Goal: Task Accomplishment & Management: Manage account settings

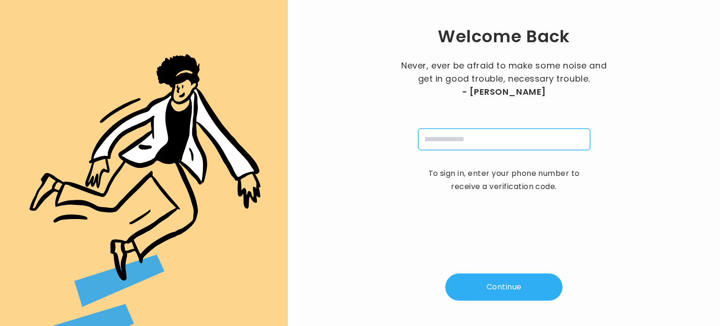
click at [509, 149] on input "tel" at bounding box center [504, 139] width 172 height 22
type input "**********"
click at [502, 286] on button "Continue" at bounding box center [503, 286] width 117 height 27
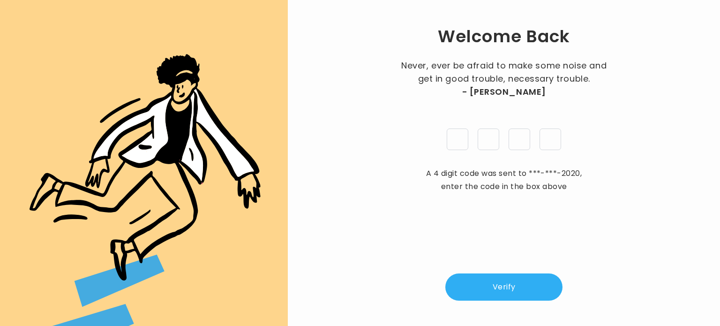
type input "*"
click at [520, 282] on button "Verify" at bounding box center [503, 286] width 117 height 27
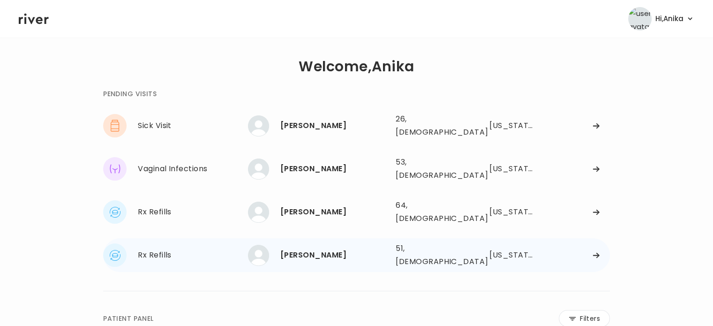
click at [324, 245] on div "Megan Wagner 51, Female See more" at bounding box center [318, 255] width 140 height 21
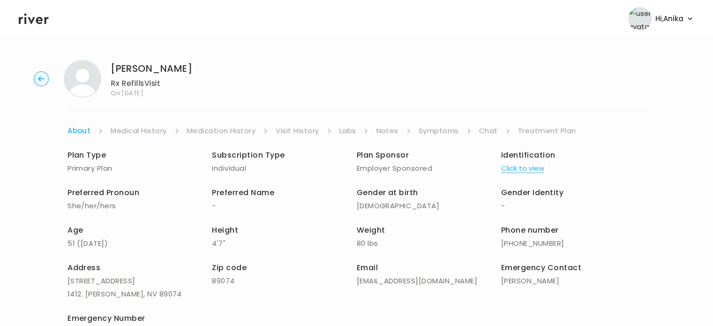
click at [530, 166] on button "Click to view" at bounding box center [522, 168] width 43 height 13
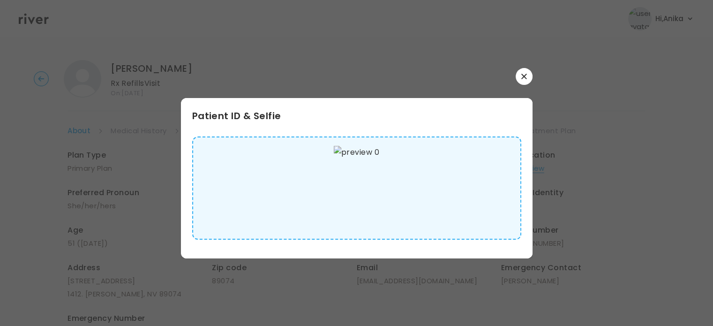
click at [521, 73] on button "button" at bounding box center [523, 76] width 17 height 17
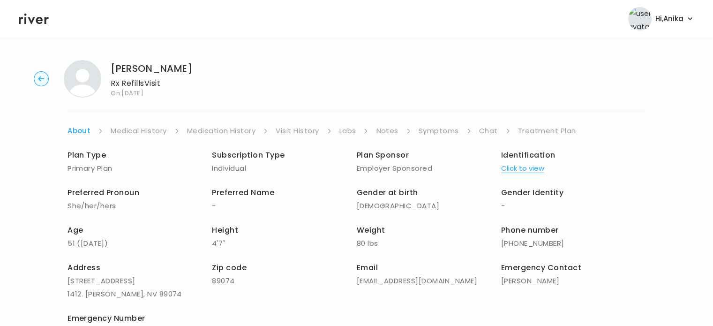
click at [150, 131] on link "Medical History" at bounding box center [139, 130] width 56 height 13
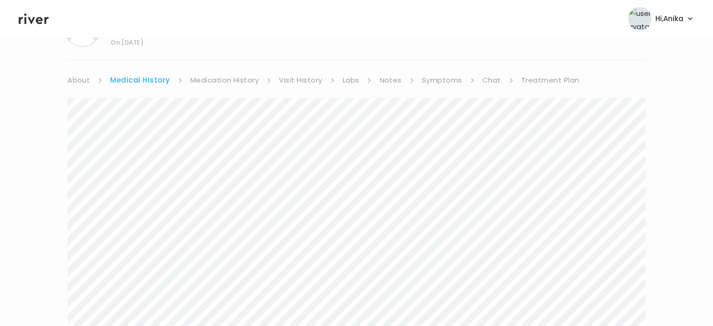
scroll to position [35, 0]
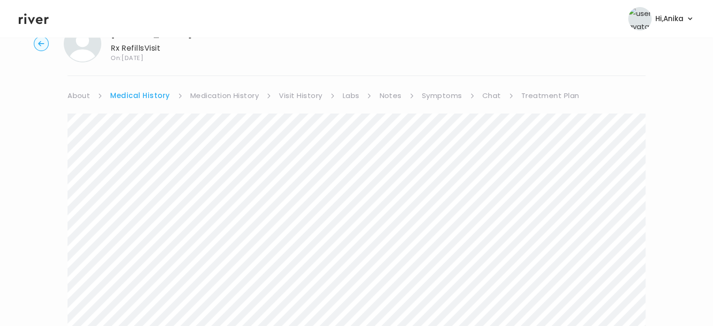
click at [210, 92] on link "Medication History" at bounding box center [224, 95] width 69 height 13
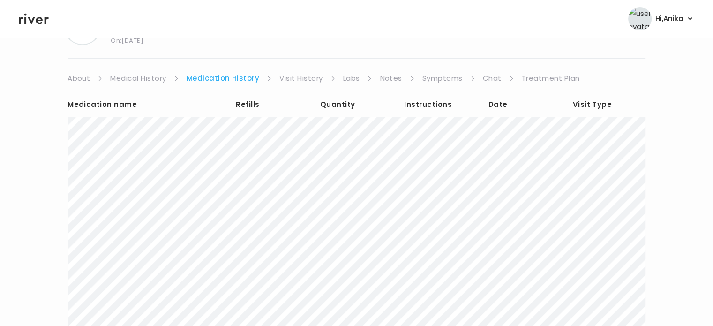
scroll to position [30, 0]
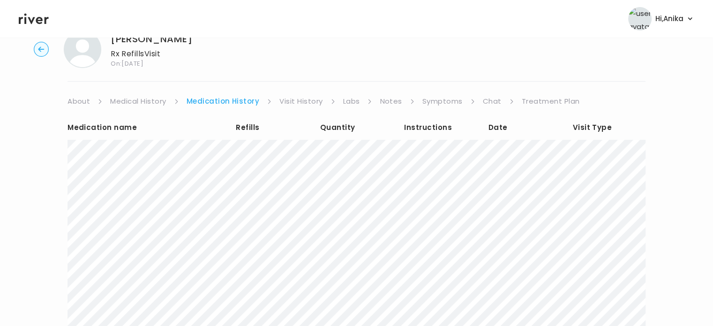
click at [301, 102] on link "Visit History" at bounding box center [300, 101] width 43 height 13
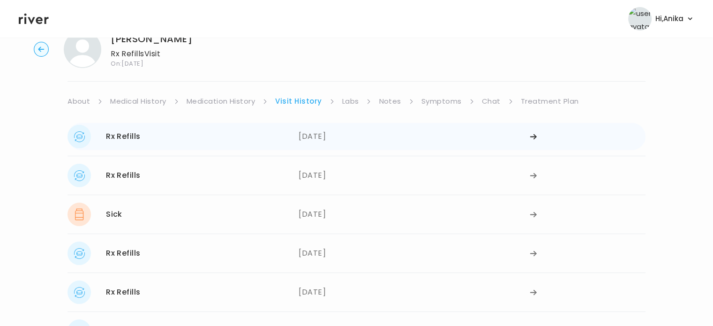
click at [341, 135] on div "08/05/2025" at bounding box center [413, 136] width 231 height 23
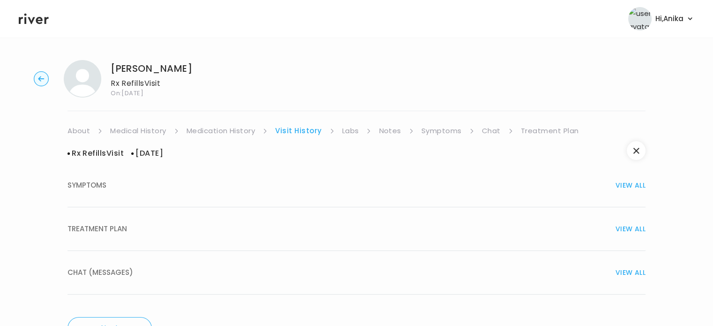
click at [332, 219] on button "TREATMENT PLAN VIEW ALL" at bounding box center [356, 229] width 578 height 44
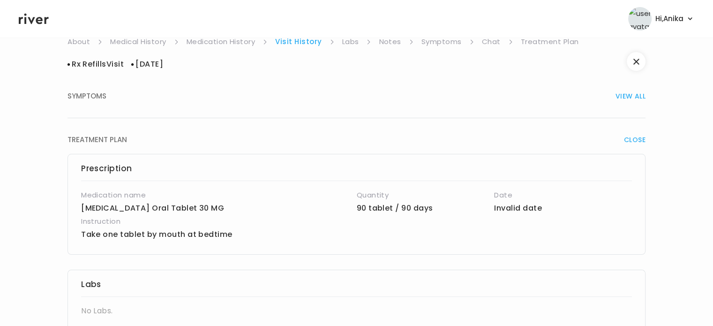
scroll to position [32, 0]
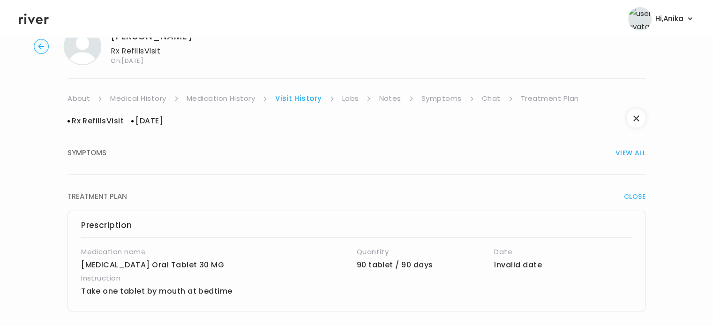
click at [353, 99] on link "Labs" at bounding box center [350, 98] width 17 height 13
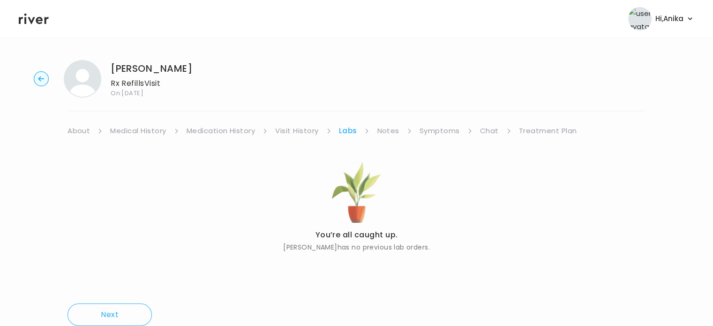
click at [389, 134] on link "Notes" at bounding box center [388, 130] width 22 height 13
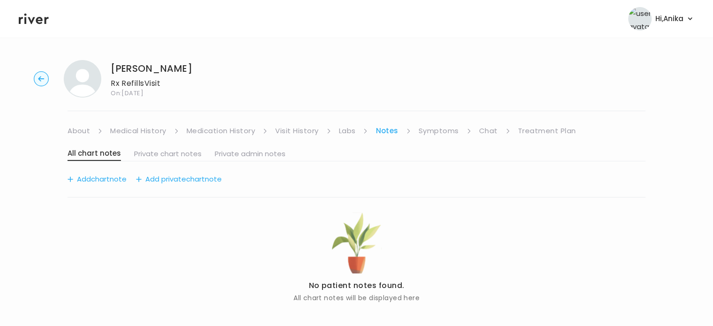
click at [433, 131] on link "Symptoms" at bounding box center [438, 130] width 40 height 13
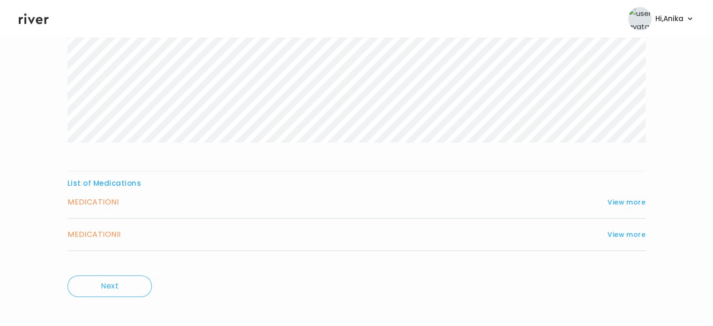
scroll to position [201, 0]
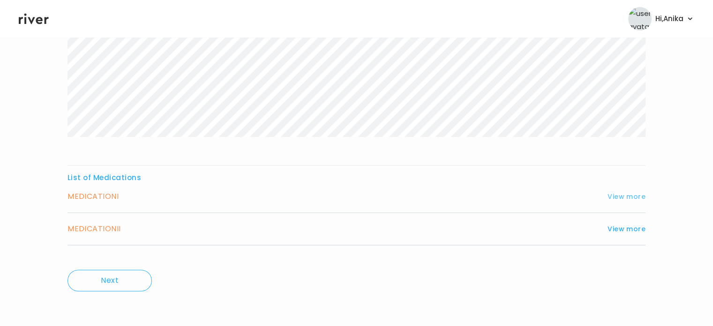
click at [622, 192] on button "View more" at bounding box center [626, 196] width 38 height 11
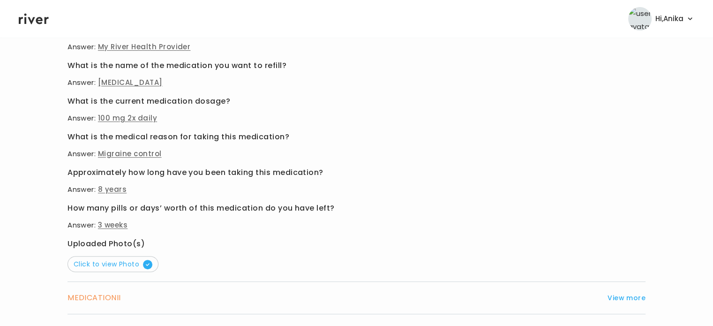
scroll to position [403, 0]
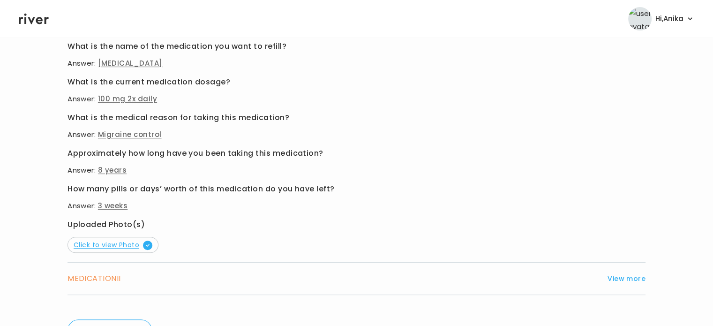
click at [129, 245] on span "Click to view Photo" at bounding box center [113, 244] width 79 height 9
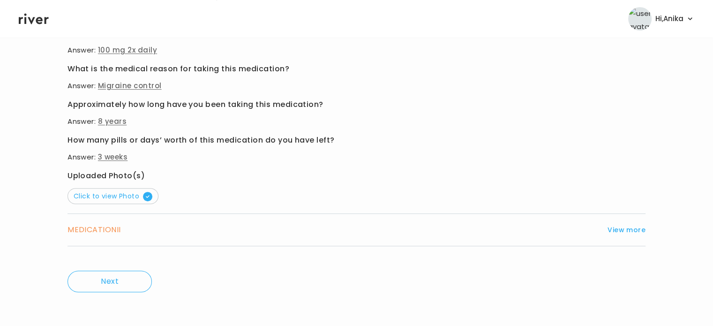
scroll to position [453, 0]
click at [620, 230] on button "View more" at bounding box center [626, 228] width 38 height 11
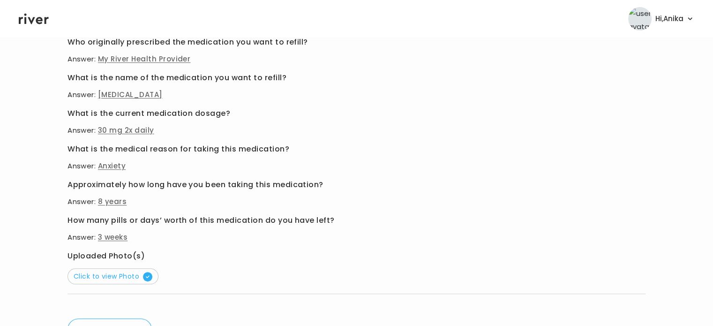
scroll to position [405, 0]
click at [114, 273] on span "Click to view Photo" at bounding box center [113, 275] width 79 height 9
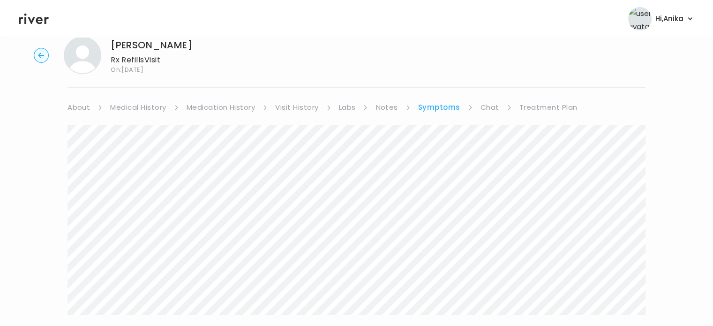
scroll to position [26, 0]
click at [222, 104] on link "Medication History" at bounding box center [220, 104] width 69 height 13
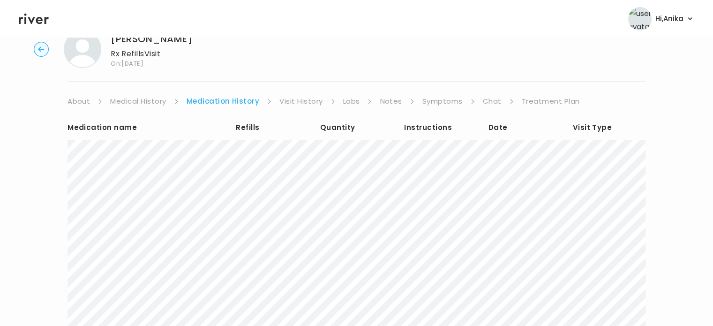
scroll to position [31, 0]
click at [298, 103] on link "Visit History" at bounding box center [300, 99] width 43 height 13
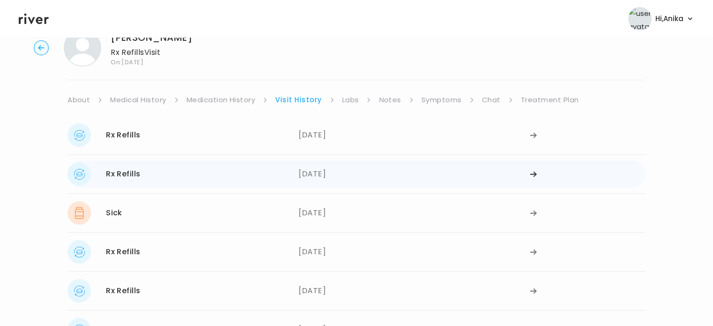
click at [332, 175] on div "07/02/2025" at bounding box center [413, 173] width 231 height 23
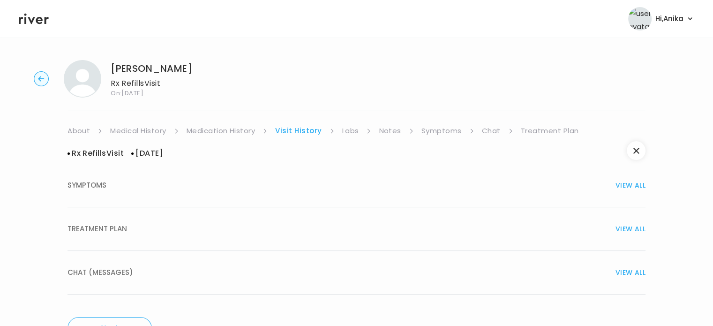
click at [324, 221] on button "TREATMENT PLAN VIEW ALL" at bounding box center [356, 229] width 578 height 44
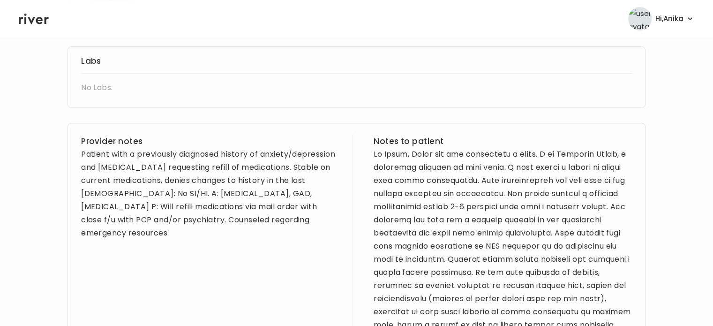
scroll to position [381, 0]
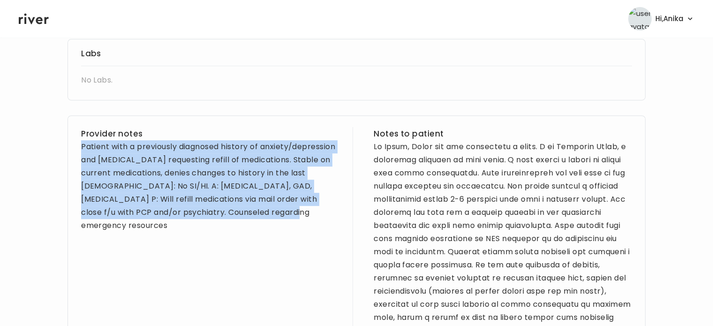
drag, startPoint x: 132, startPoint y: 230, endPoint x: 82, endPoint y: 149, distance: 95.5
click at [82, 149] on div "Patient with a previously diagnosed history of anxiety/depression and migraines…" at bounding box center [210, 186] width 258 height 92
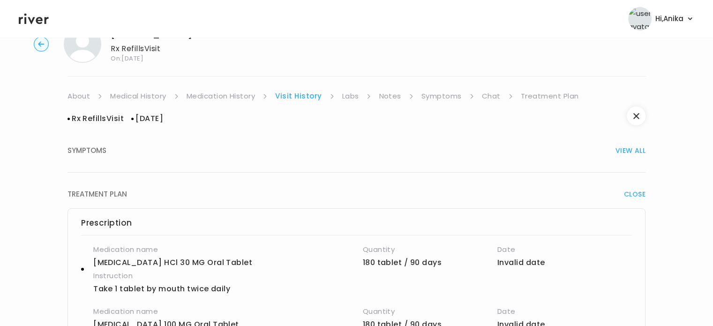
scroll to position [0, 0]
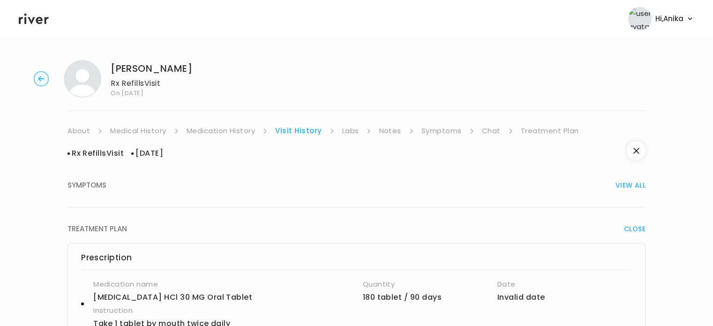
click at [545, 131] on link "Treatment Plan" at bounding box center [550, 130] width 58 height 13
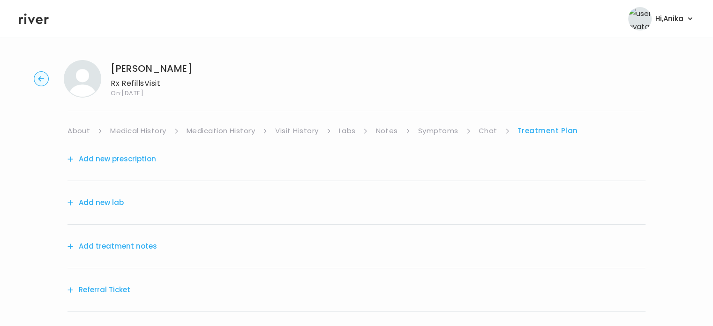
click at [130, 244] on button "Add treatment notes" at bounding box center [111, 245] width 89 height 13
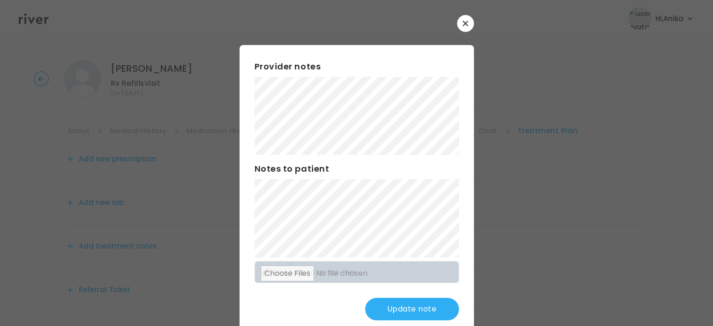
click at [397, 304] on button "Update note" at bounding box center [412, 309] width 94 height 22
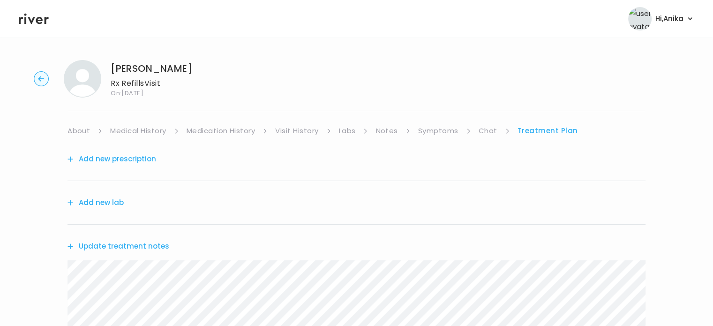
click at [132, 158] on button "Add new prescription" at bounding box center [111, 158] width 89 height 13
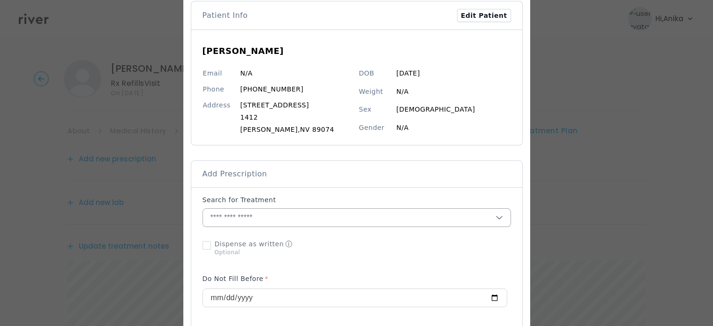
scroll to position [81, 0]
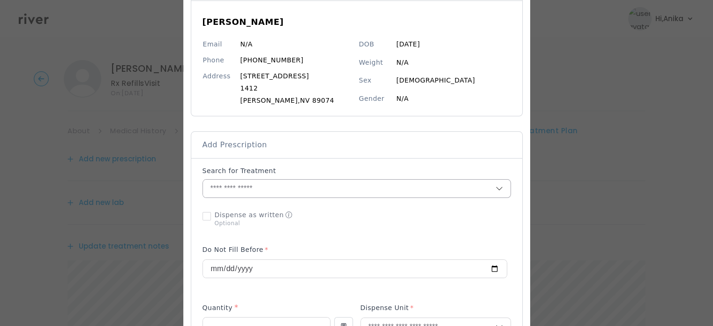
click at [256, 187] on input "text" at bounding box center [349, 188] width 292 height 18
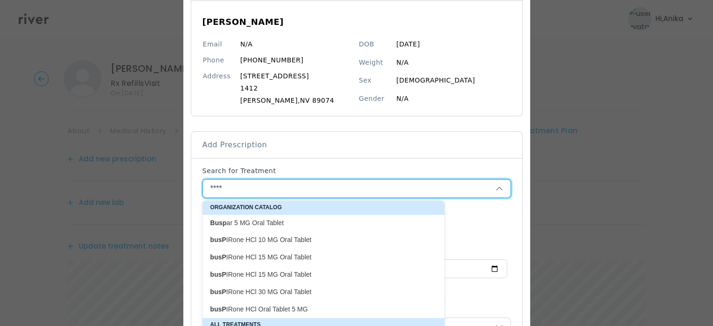
click at [275, 288] on p "busP IRone HCl 30 MG Oral Tablet" at bounding box center [318, 291] width 216 height 9
type input "**********"
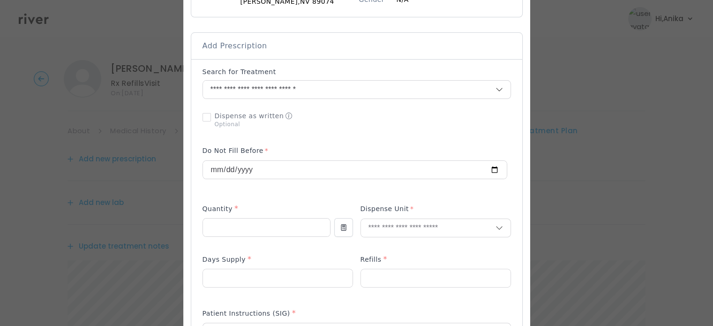
scroll to position [196, 0]
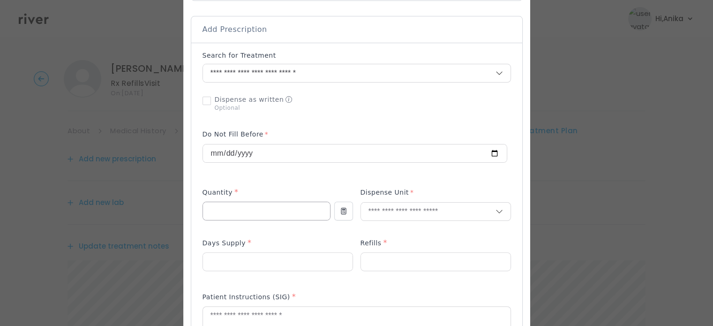
click at [284, 214] on input "number" at bounding box center [266, 211] width 127 height 18
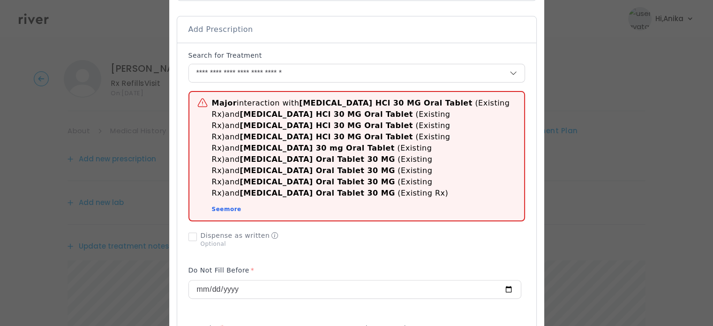
type input "***"
click at [378, 227] on div at bounding box center [356, 239] width 336 height 24
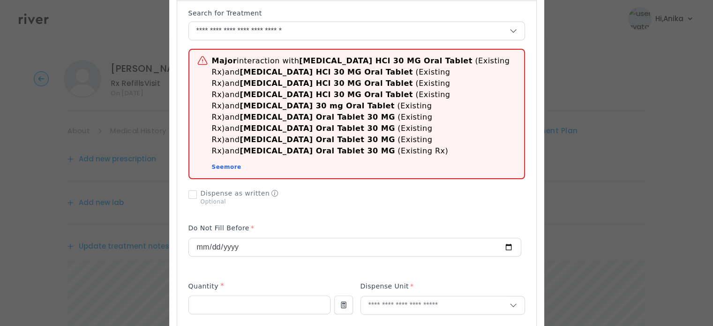
scroll to position [254, 0]
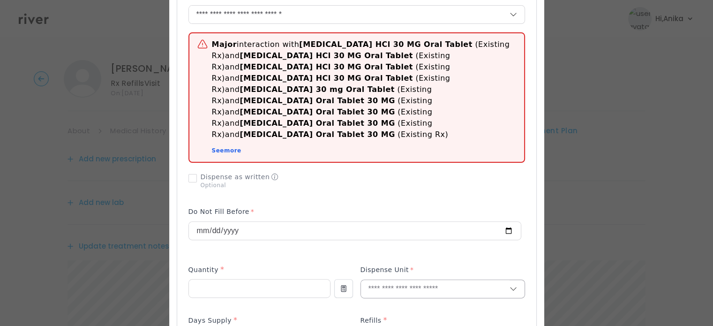
click at [382, 280] on input "text" at bounding box center [435, 289] width 149 height 18
type input "******"
click at [379, 273] on p "Tablet" at bounding box center [442, 275] width 137 height 14
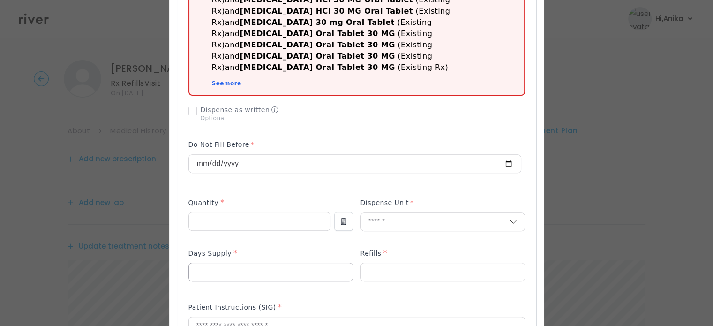
scroll to position [322, 0]
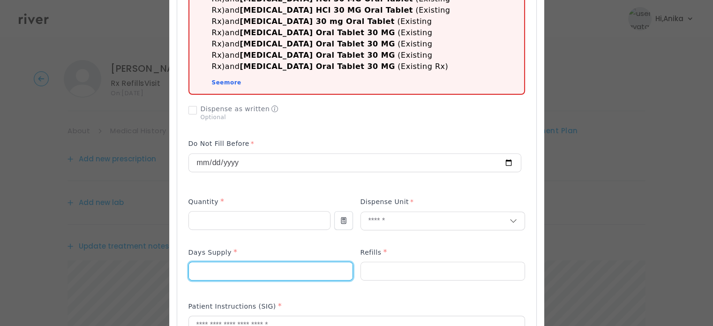
click at [217, 262] on input "number" at bounding box center [271, 271] width 164 height 18
type input "**"
click at [369, 262] on input "number" at bounding box center [443, 271] width 164 height 18
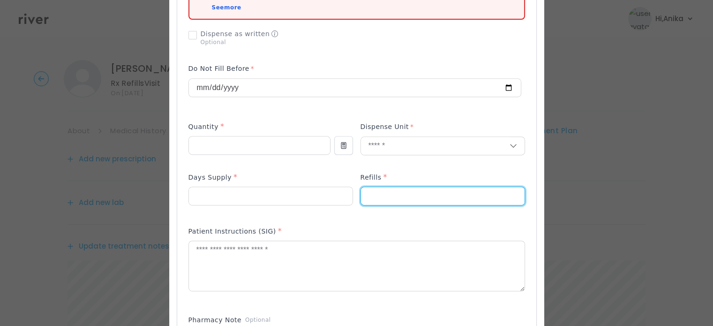
scroll to position [425, 0]
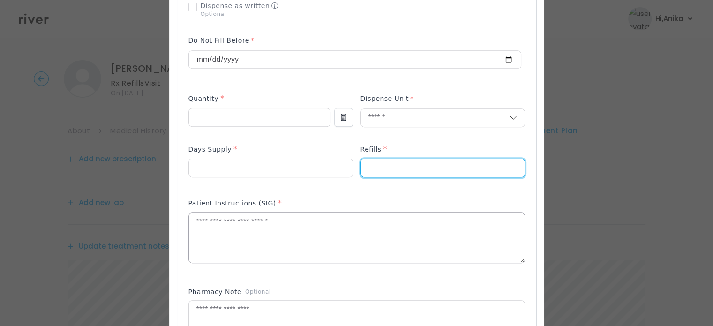
type input "*"
click at [274, 213] on textarea at bounding box center [356, 238] width 335 height 50
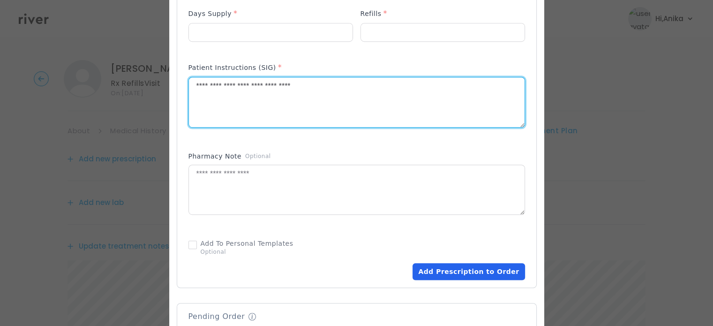
scroll to position [563, 0]
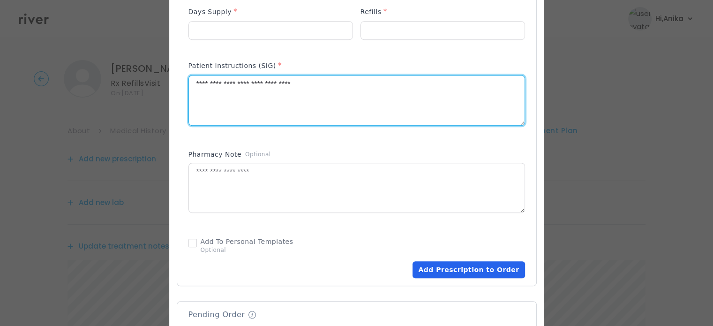
type textarea "**********"
click at [457, 261] on button "Add Prescription to Order" at bounding box center [468, 269] width 112 height 17
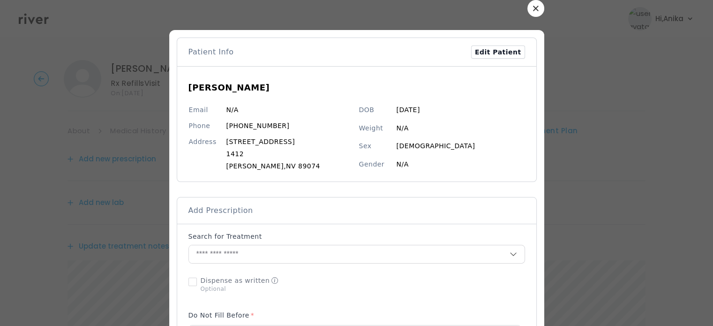
scroll to position [14, 0]
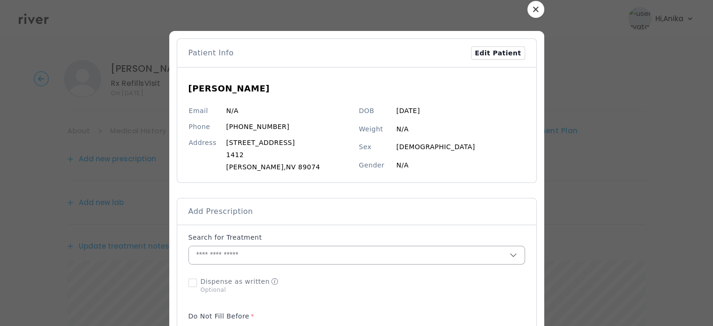
click at [339, 257] on input "text" at bounding box center [349, 255] width 320 height 18
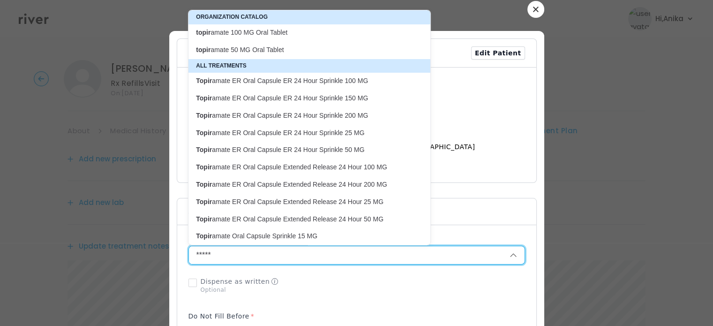
click at [295, 36] on p "topir amate 100 MG Oral Tablet" at bounding box center [304, 32] width 216 height 9
type input "**********"
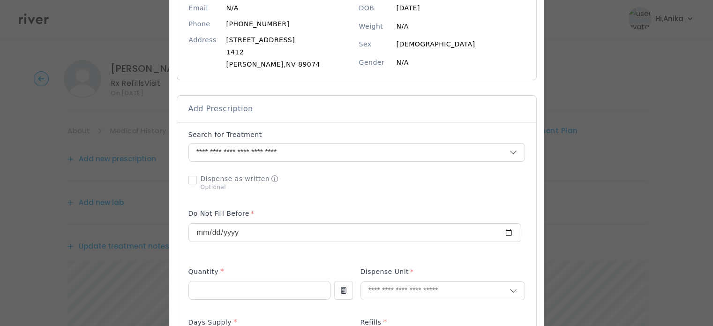
scroll to position [144, 0]
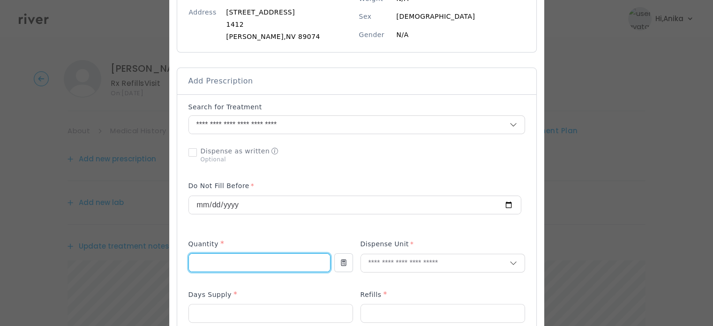
click at [244, 260] on input "number" at bounding box center [259, 262] width 141 height 18
type input "***"
click at [384, 259] on input "text" at bounding box center [435, 263] width 149 height 18
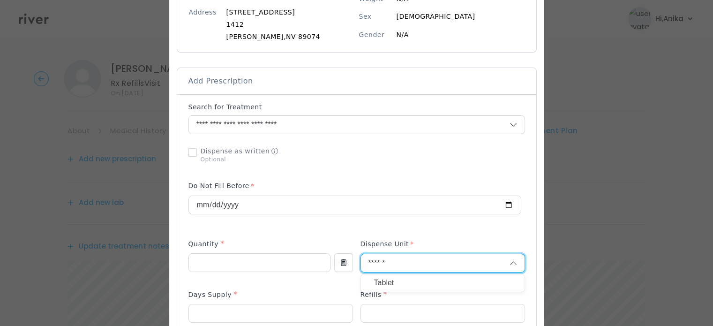
type input "******"
click at [382, 281] on p "Tablet" at bounding box center [442, 283] width 137 height 14
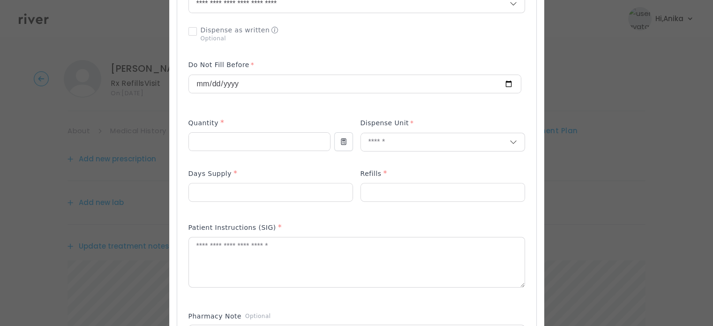
scroll to position [279, 0]
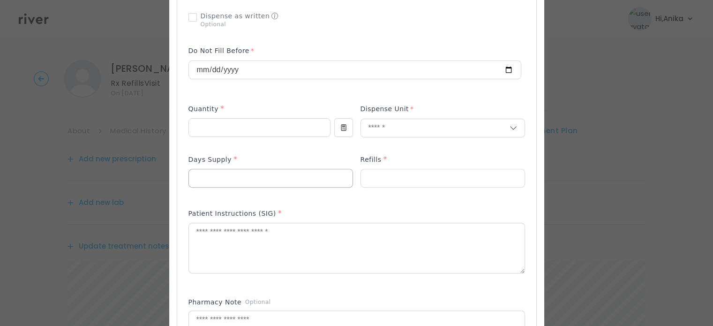
click at [257, 184] on input "number" at bounding box center [271, 178] width 164 height 18
type input "**"
click at [399, 166] on div "Refills *" at bounding box center [442, 161] width 164 height 15
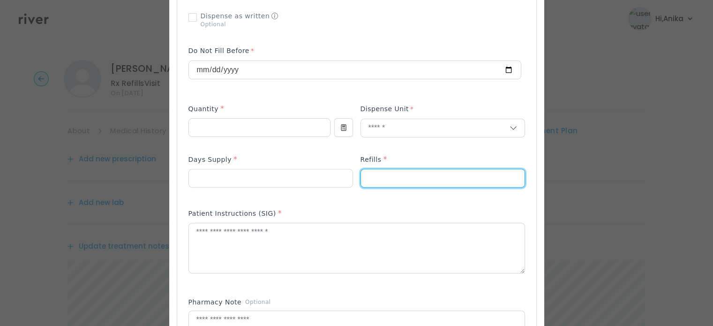
click at [377, 185] on input "number" at bounding box center [443, 178] width 164 height 18
type input "*"
click at [340, 254] on textarea at bounding box center [356, 248] width 335 height 50
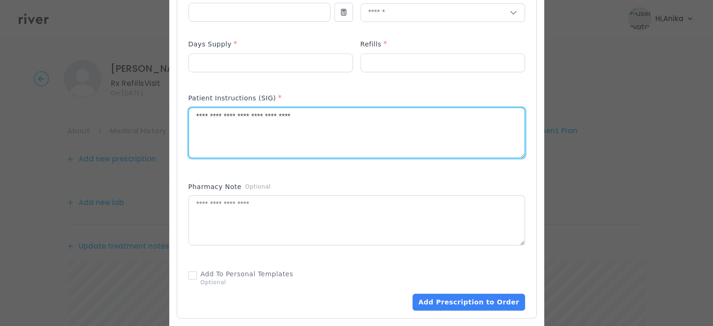
scroll to position [462, 0]
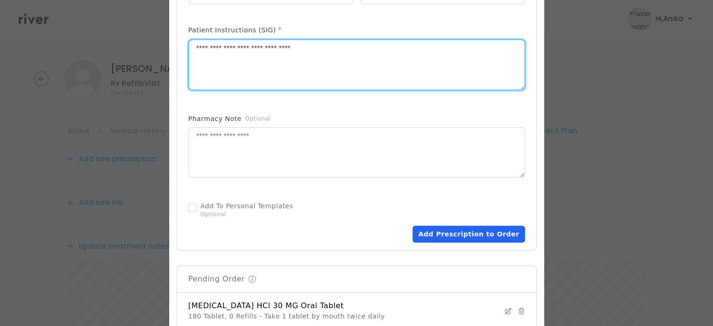
type textarea "**********"
click at [458, 236] on button "Add Prescription to Order" at bounding box center [468, 233] width 112 height 17
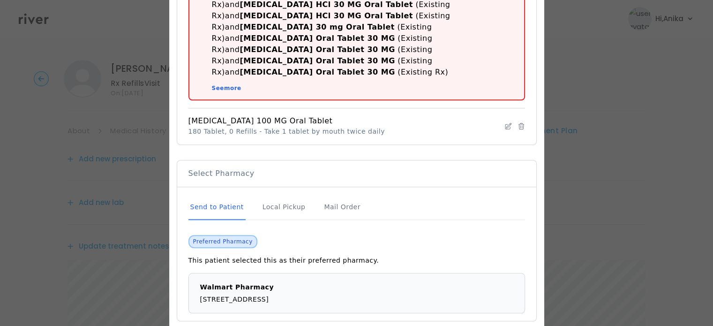
scroll to position [834, 0]
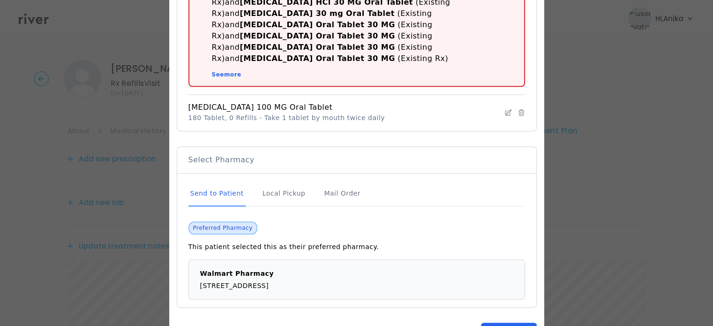
click at [513, 322] on button "Send Order" at bounding box center [508, 330] width 55 height 17
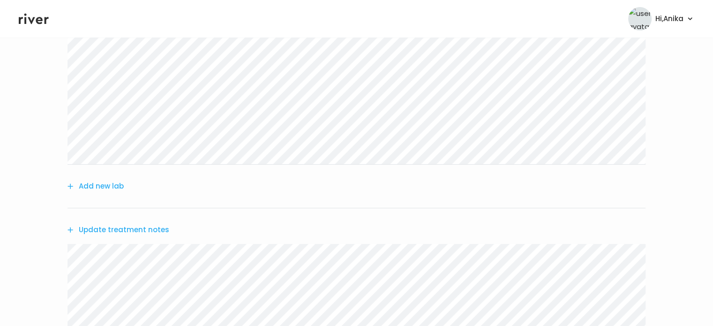
scroll to position [212, 0]
click at [134, 229] on button "Update treatment notes" at bounding box center [118, 223] width 102 height 13
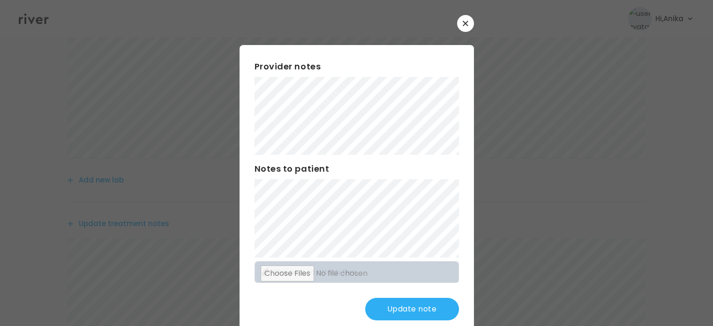
click at [397, 315] on button "Update note" at bounding box center [412, 309] width 94 height 22
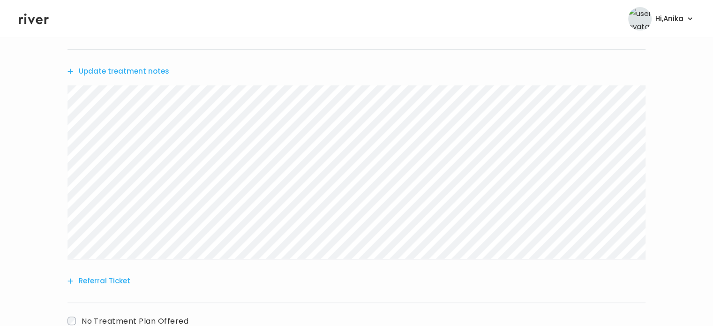
scroll to position [429, 0]
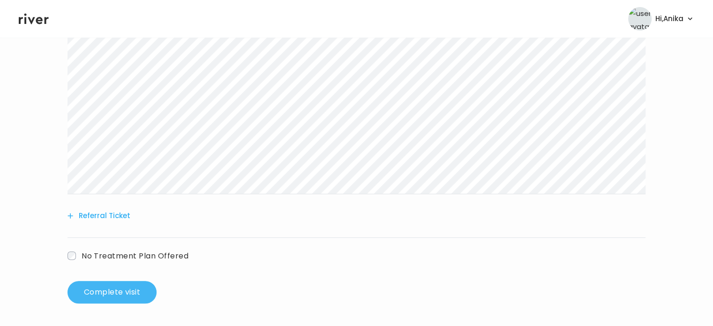
click at [128, 288] on button "Complete visit" at bounding box center [111, 292] width 89 height 22
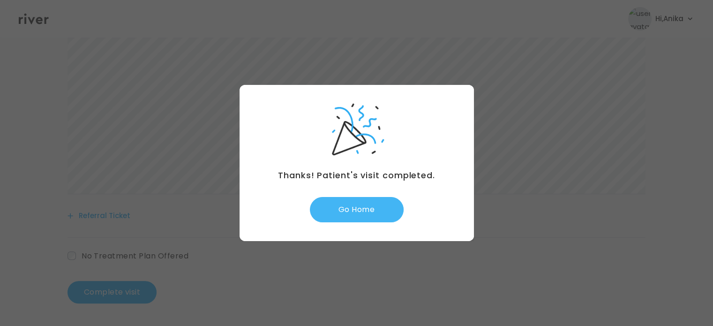
click at [365, 208] on button "Go Home" at bounding box center [357, 209] width 94 height 25
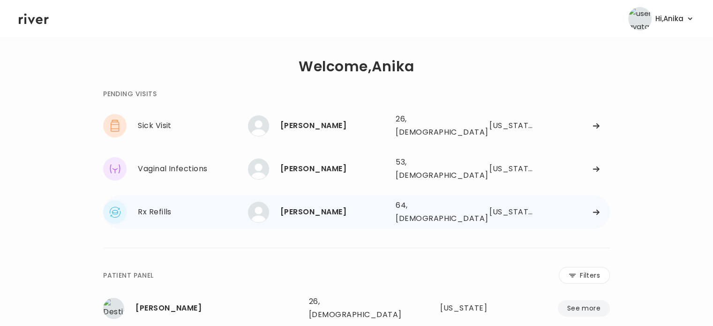
click at [300, 205] on div "Tena Biggerstaff" at bounding box center [334, 211] width 108 height 13
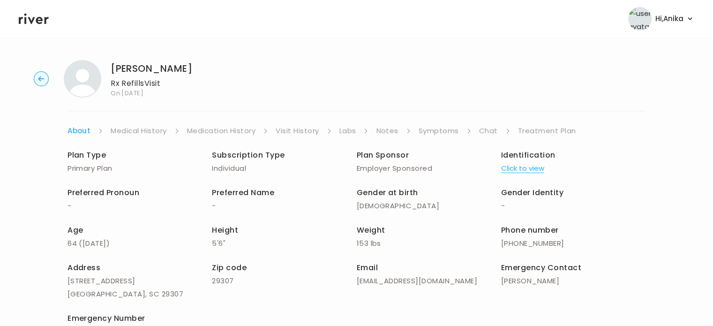
click at [514, 174] on button "Click to view" at bounding box center [522, 168] width 43 height 13
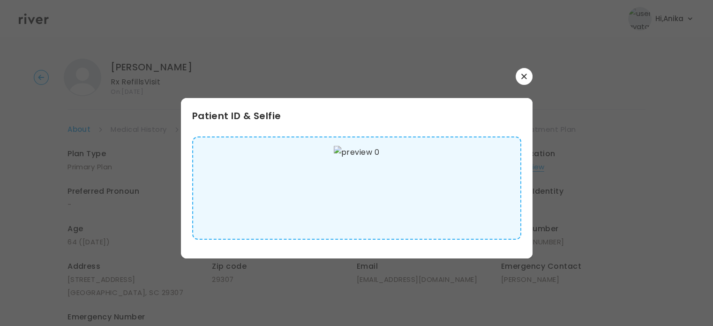
scroll to position [6, 0]
click at [525, 85] on div "Patient ID & Selfie" at bounding box center [356, 163] width 351 height 190
click at [525, 81] on button "button" at bounding box center [523, 76] width 17 height 17
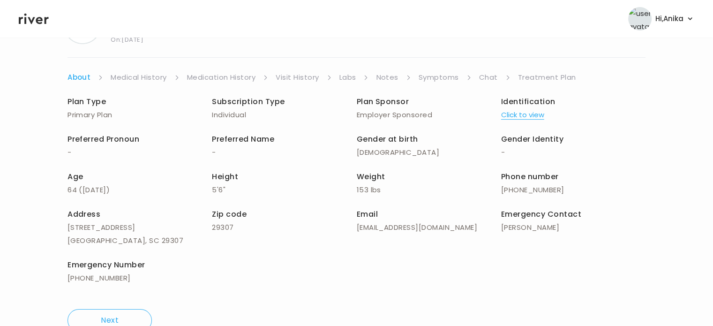
scroll to position [0, 0]
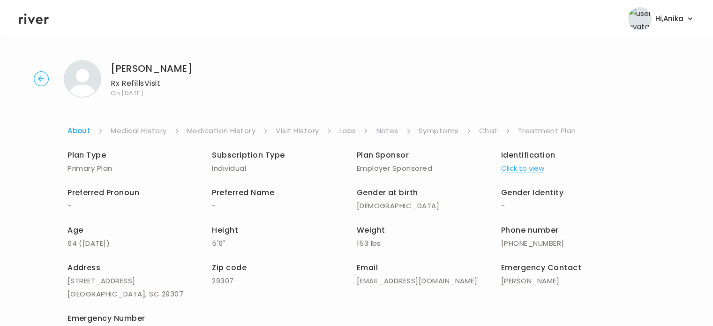
click at [145, 116] on div "Tena Biggerstaff Rx Refills Visit On: 17 Sep 2025 About Medical History Medicat…" at bounding box center [356, 222] width 713 height 340
click at [145, 137] on link "Medical History" at bounding box center [139, 130] width 56 height 13
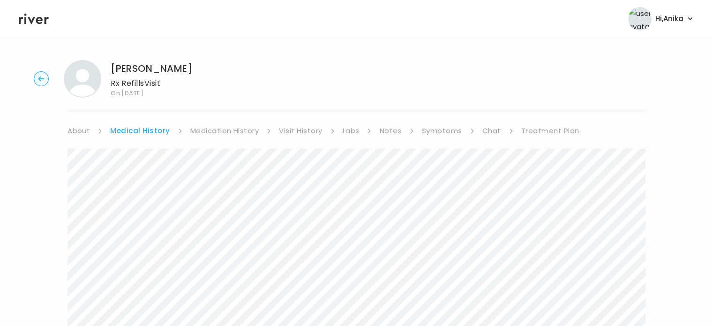
click at [223, 124] on link "Medication History" at bounding box center [224, 130] width 69 height 13
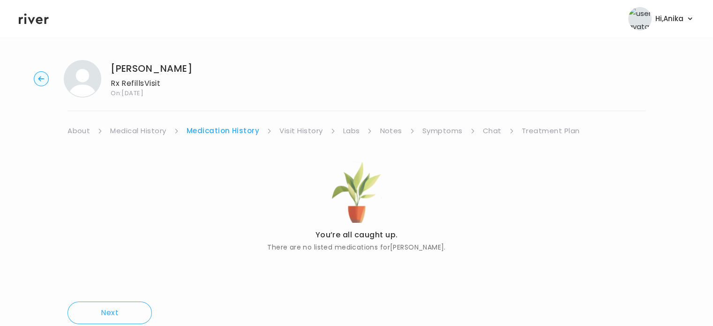
click at [301, 129] on link "Visit History" at bounding box center [300, 130] width 43 height 13
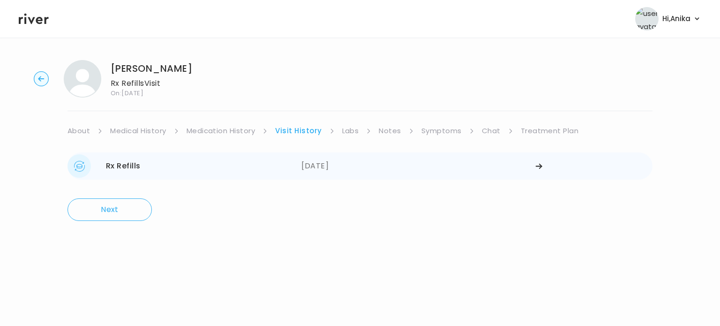
click at [342, 164] on div "09/09/2025" at bounding box center [418, 165] width 234 height 23
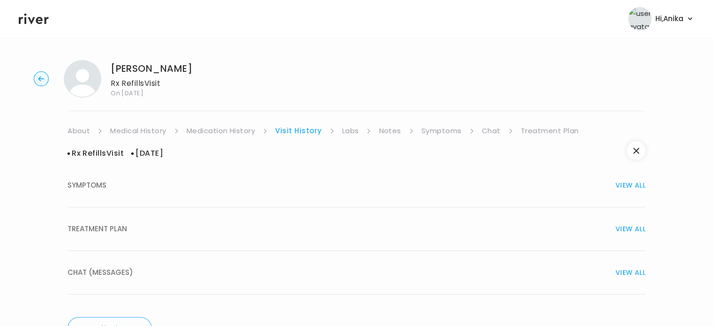
click at [353, 215] on button "TREATMENT PLAN VIEW ALL" at bounding box center [356, 229] width 578 height 44
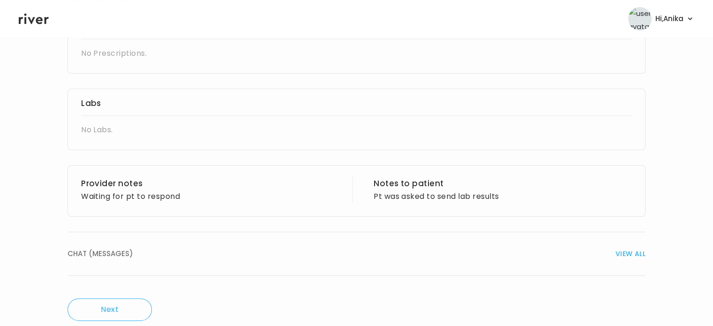
scroll to position [249, 0]
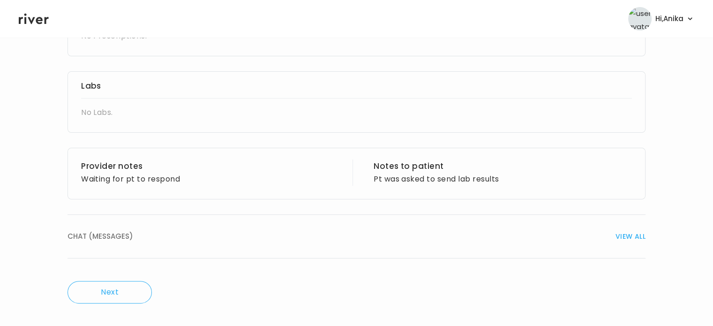
click at [628, 241] on span "VIEW ALL" at bounding box center [630, 236] width 30 height 13
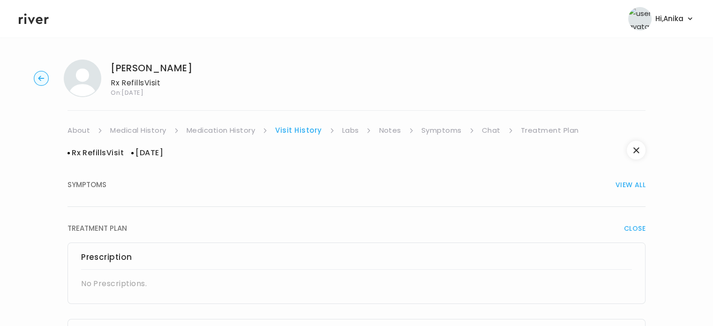
scroll to position [0, 0]
click at [350, 132] on link "Labs" at bounding box center [350, 130] width 17 height 13
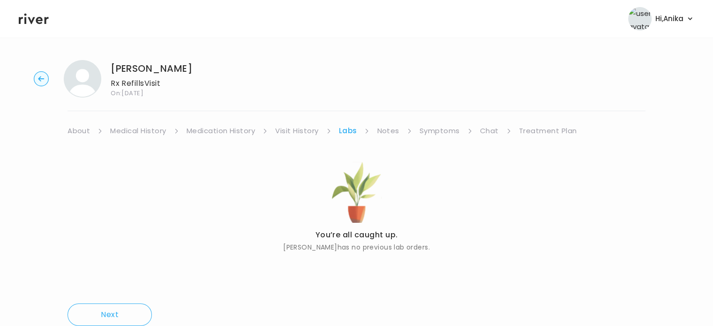
click at [392, 133] on link "Notes" at bounding box center [388, 130] width 22 height 13
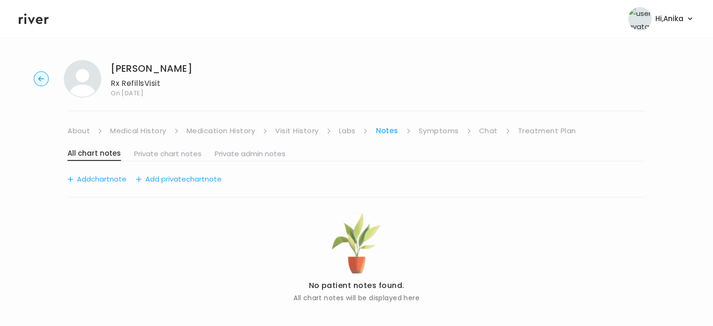
click at [428, 134] on link "Symptoms" at bounding box center [438, 130] width 40 height 13
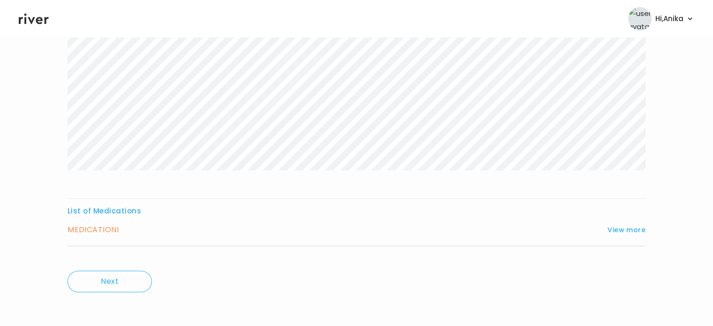
scroll to position [217, 0]
click at [624, 224] on button "View more" at bounding box center [626, 228] width 38 height 11
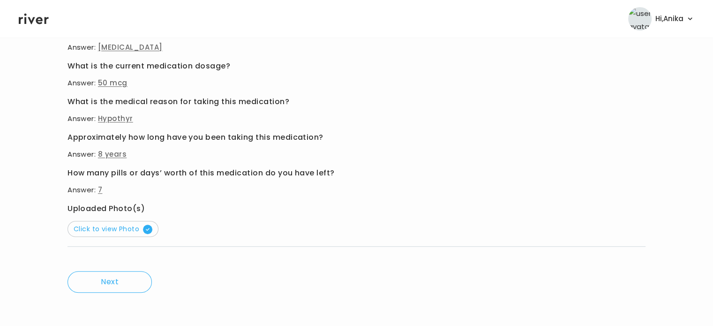
scroll to position [505, 0]
click at [119, 228] on span "Click to view Photo" at bounding box center [113, 227] width 79 height 9
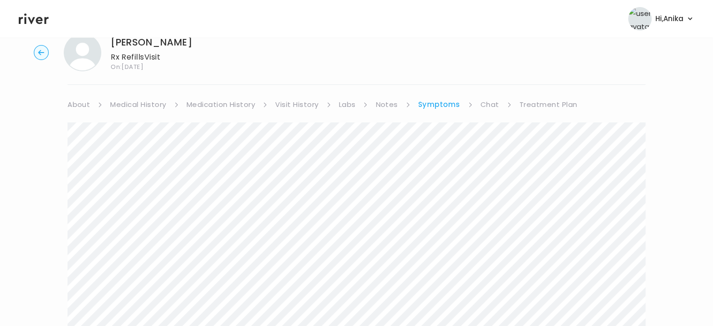
scroll to position [0, 0]
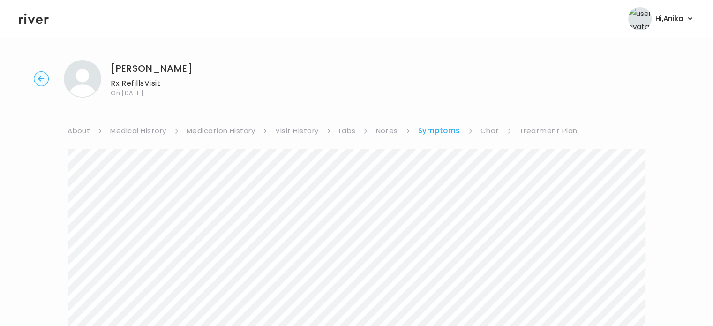
click at [484, 131] on link "Chat" at bounding box center [489, 130] width 19 height 13
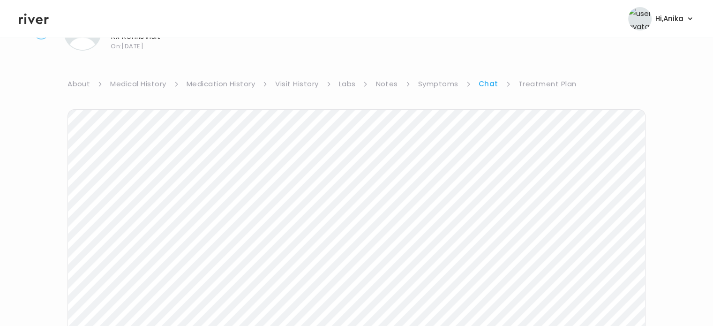
scroll to position [40, 0]
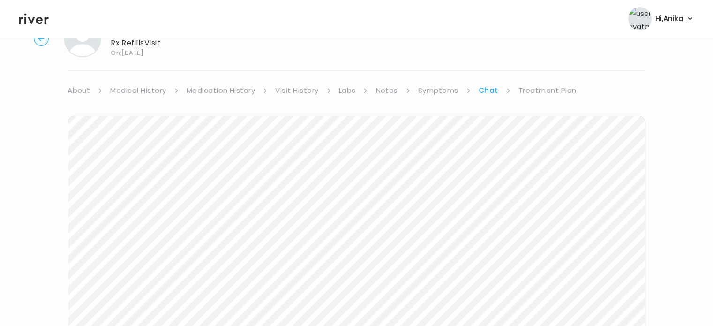
click at [544, 91] on link "Treatment Plan" at bounding box center [547, 90] width 58 height 13
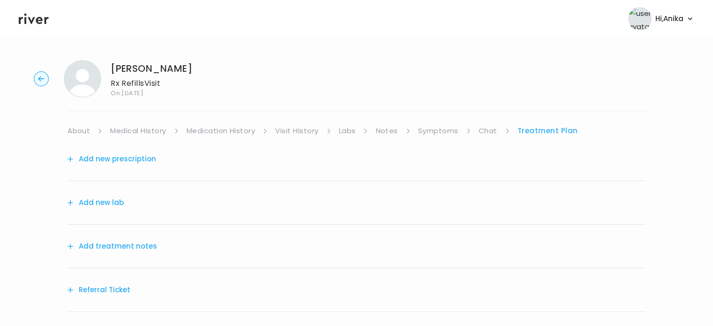
click at [103, 251] on button "Add treatment notes" at bounding box center [111, 245] width 89 height 13
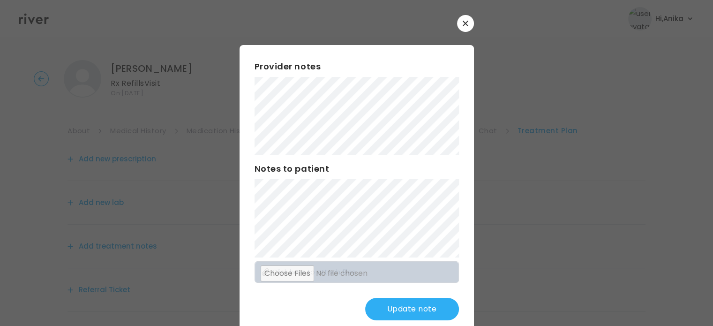
click at [403, 305] on button "Update note" at bounding box center [412, 309] width 94 height 22
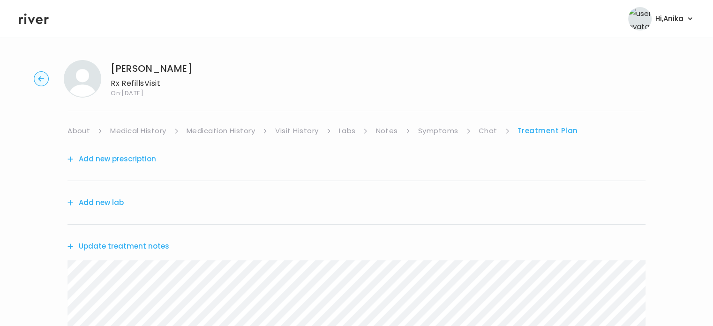
click at [436, 130] on link "Symptoms" at bounding box center [438, 130] width 40 height 13
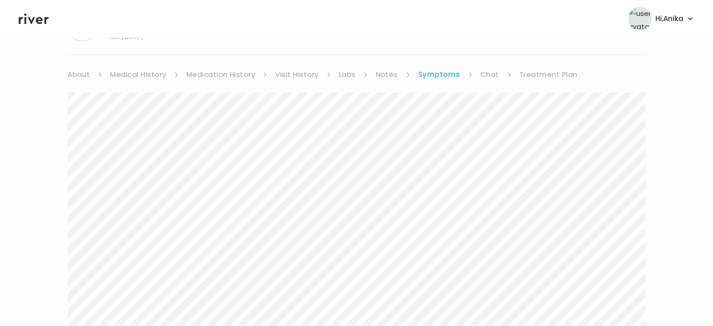
scroll to position [54, 0]
click at [541, 78] on link "Treatment Plan" at bounding box center [548, 76] width 58 height 13
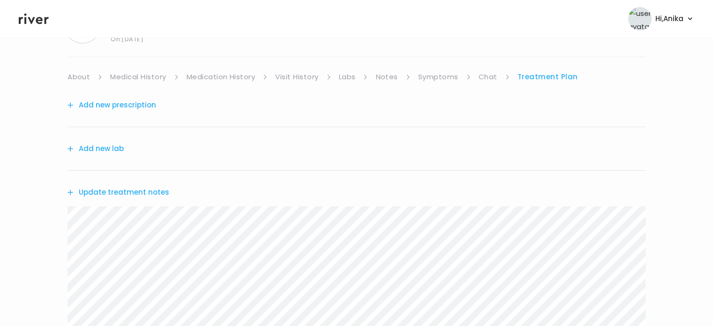
click at [155, 192] on button "Update treatment notes" at bounding box center [118, 192] width 102 height 13
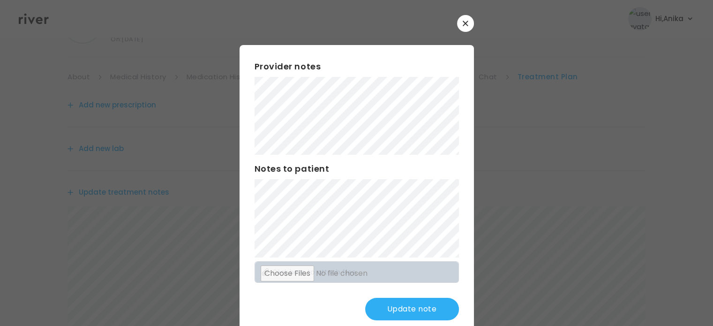
click at [221, 122] on div "​ Provider notes Notes to patient Click here to attach files Update note" at bounding box center [356, 175] width 713 height 350
click at [402, 313] on button "Update note" at bounding box center [412, 309] width 94 height 22
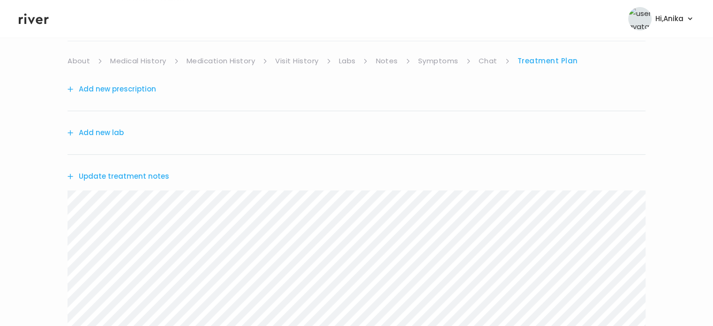
scroll to position [72, 0]
click at [143, 89] on button "Add new prescription" at bounding box center [111, 86] width 89 height 13
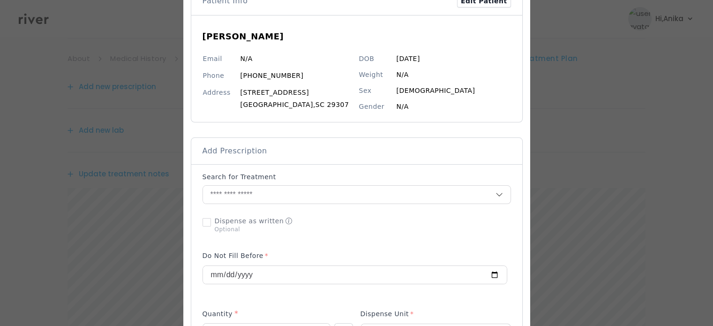
scroll to position [105, 0]
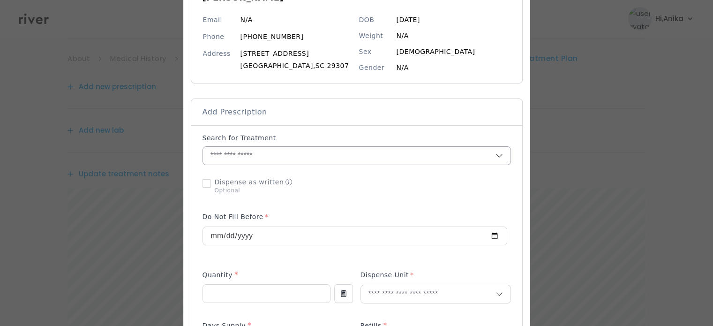
click at [274, 155] on input "text" at bounding box center [349, 156] width 292 height 18
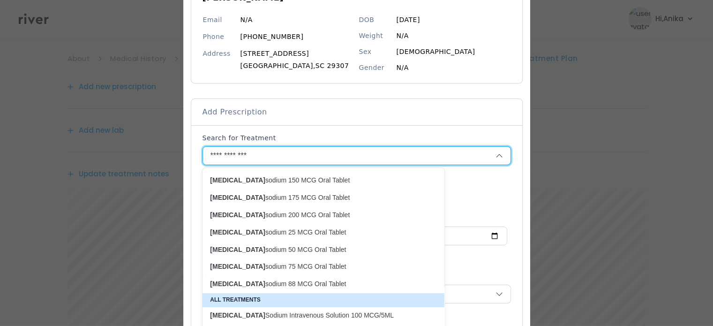
scroll to position [120, 0]
click at [289, 247] on p "levothyroxine sodium 50 MCG Oral Tablet" at bounding box center [318, 248] width 216 height 9
type input "**********"
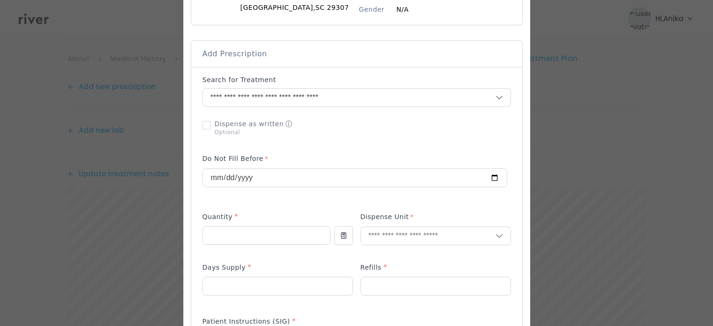
scroll to position [176, 0]
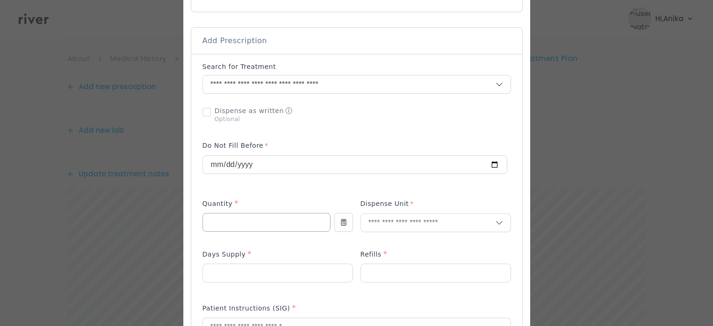
click at [270, 228] on input "number" at bounding box center [266, 222] width 127 height 18
type input "**"
click at [389, 218] on input "text" at bounding box center [428, 223] width 134 height 18
type input "******"
click at [386, 239] on p "Tablet" at bounding box center [435, 243] width 123 height 14
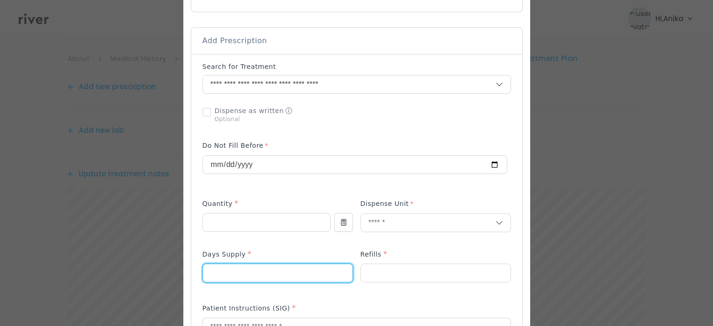
click at [265, 275] on input "number" at bounding box center [277, 273] width 149 height 18
type input "**"
click at [400, 261] on div "Refills *" at bounding box center [435, 255] width 150 height 15
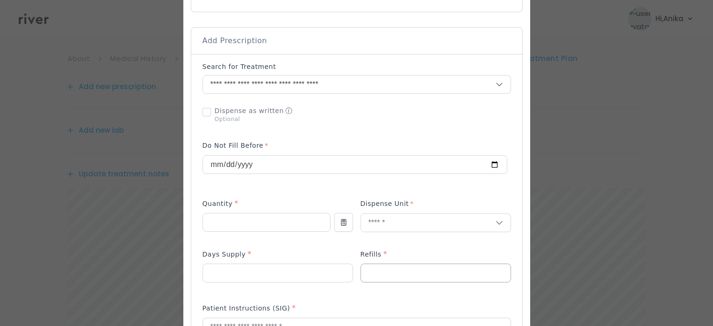
click at [390, 269] on input "number" at bounding box center [435, 273] width 149 height 18
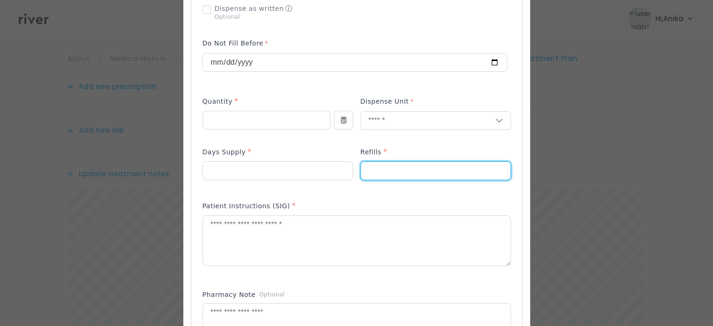
scroll to position [328, 0]
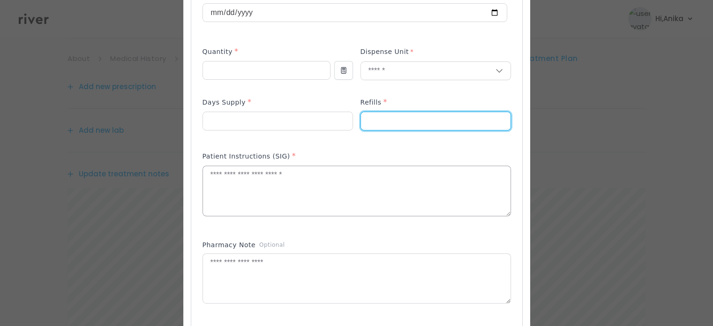
type input "*"
click at [285, 194] on textarea at bounding box center [356, 191] width 307 height 50
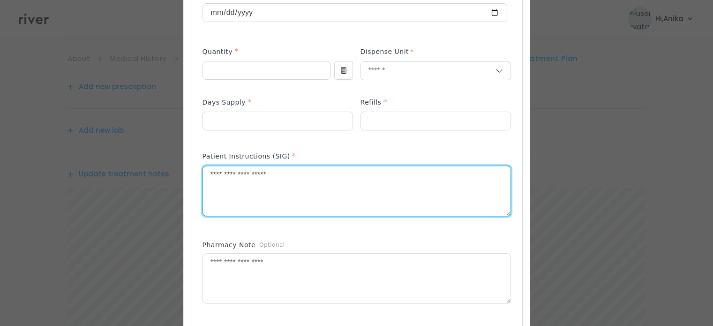
click at [285, 194] on textarea "**********" at bounding box center [356, 191] width 307 height 50
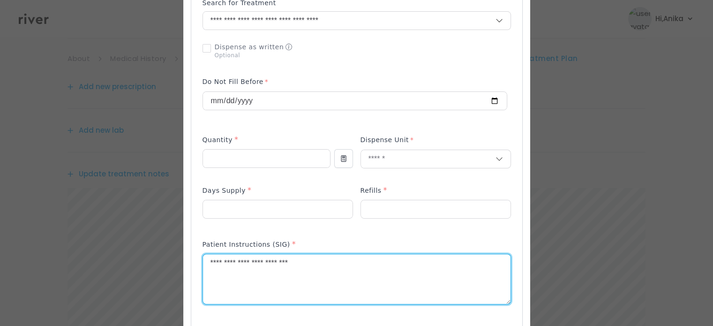
scroll to position [251, 0]
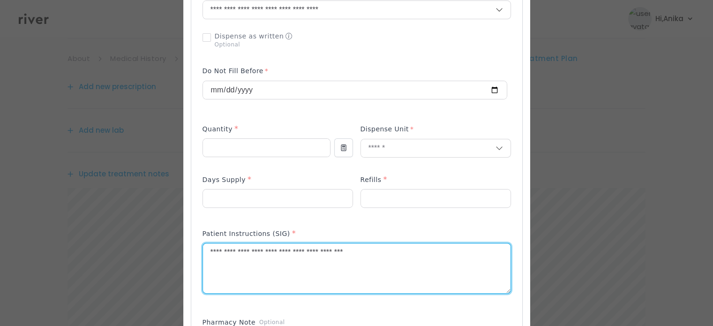
drag, startPoint x: 298, startPoint y: 253, endPoint x: 284, endPoint y: 254, distance: 14.6
click at [284, 254] on textarea "**********" at bounding box center [356, 268] width 307 height 50
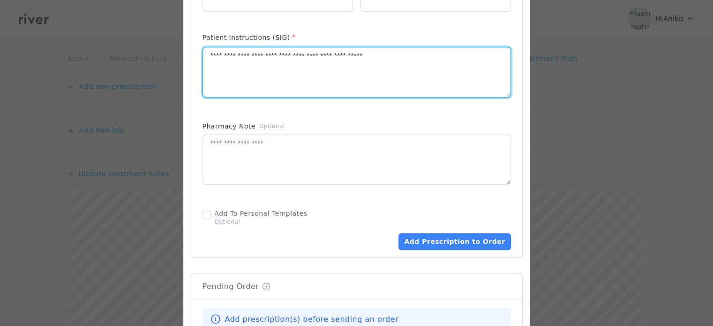
scroll to position [469, 0]
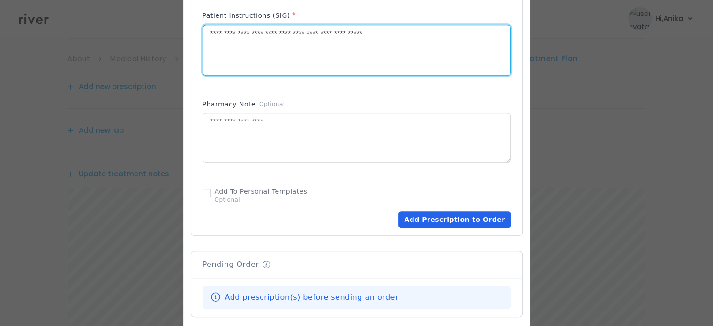
type textarea "**********"
click at [455, 221] on button "Add Prescription to Order" at bounding box center [454, 219] width 112 height 17
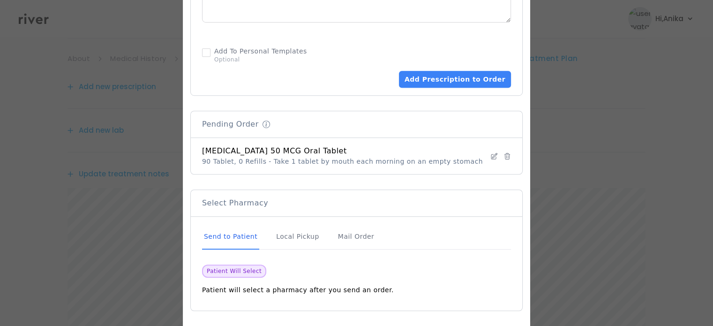
scroll to position [618, 0]
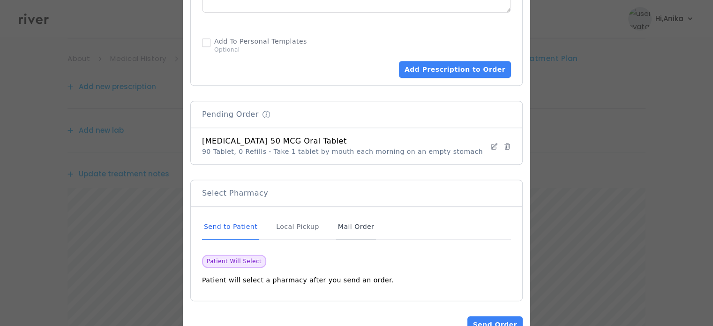
click at [347, 219] on div "Mail Order" at bounding box center [356, 226] width 40 height 25
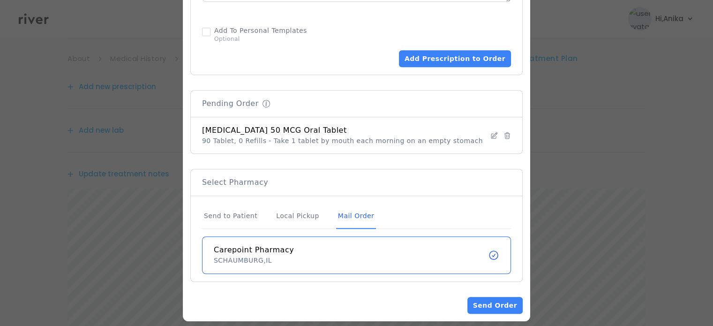
scroll to position [637, 0]
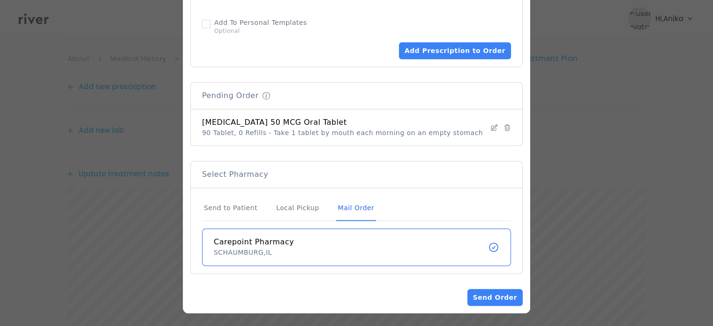
click at [484, 294] on button "Send Order" at bounding box center [494, 297] width 55 height 17
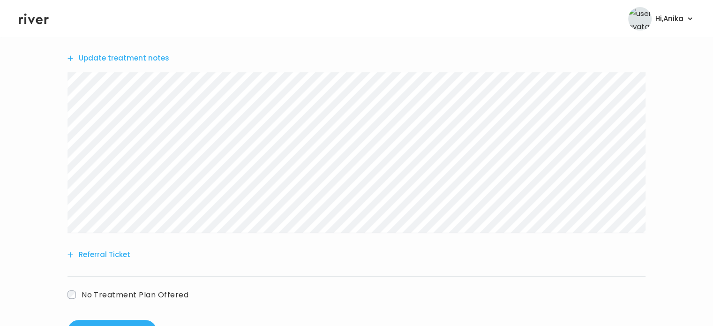
scroll to position [290, 0]
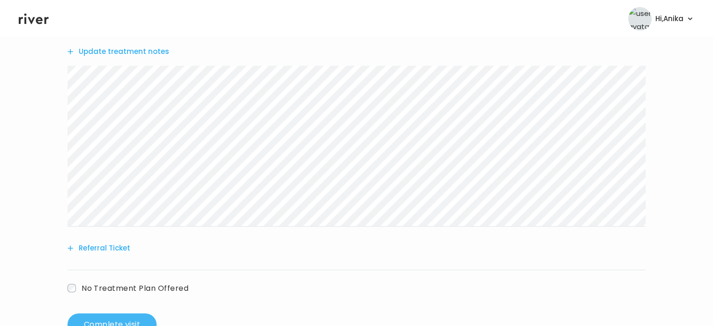
click at [114, 318] on button "Complete visit" at bounding box center [111, 324] width 89 height 22
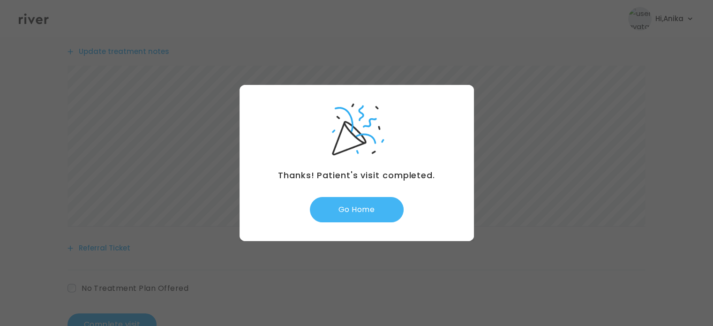
click at [358, 212] on button "Go Home" at bounding box center [357, 209] width 94 height 25
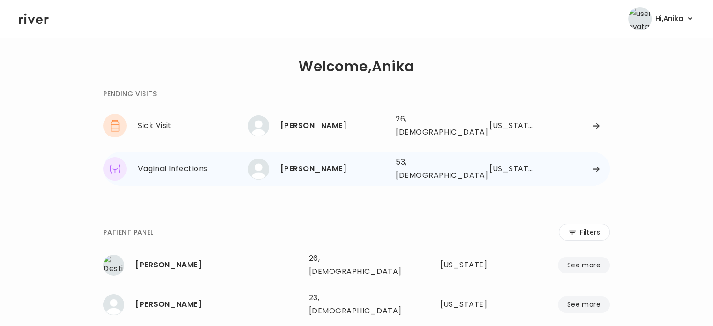
click at [363, 162] on div "[PERSON_NAME]" at bounding box center [334, 168] width 108 height 13
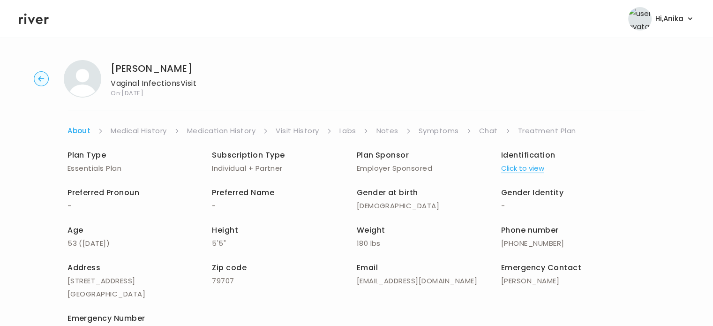
click at [534, 163] on button "Click to view" at bounding box center [522, 168] width 43 height 13
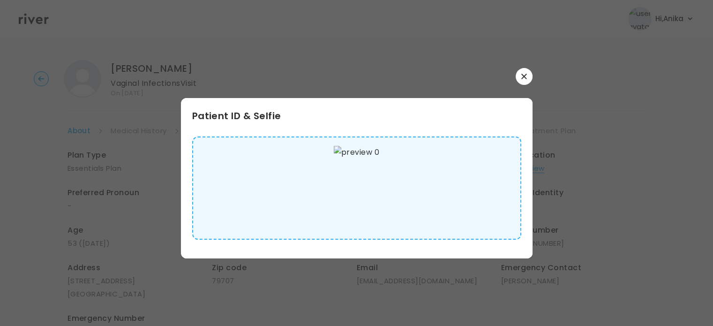
click at [527, 89] on div "Patient ID & Selfie" at bounding box center [356, 163] width 351 height 190
click at [525, 78] on icon "button" at bounding box center [523, 76] width 5 height 5
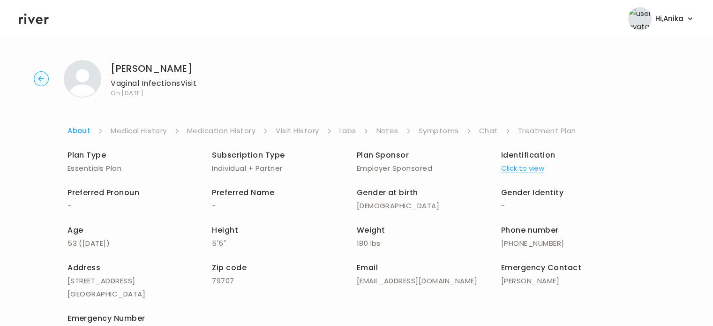
click at [157, 126] on link "Medical History" at bounding box center [139, 130] width 56 height 13
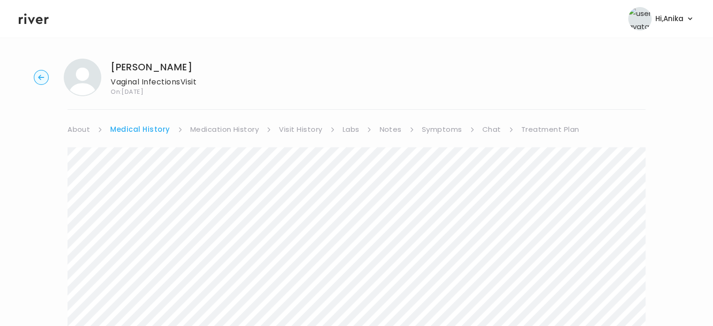
scroll to position [0, 0]
click at [209, 127] on link "Medication History" at bounding box center [224, 130] width 69 height 13
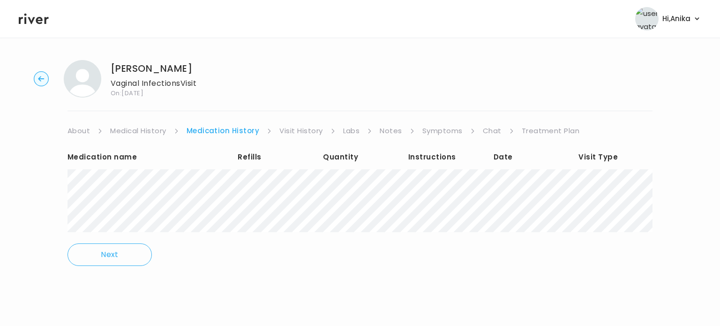
click at [299, 131] on link "Visit History" at bounding box center [300, 130] width 43 height 13
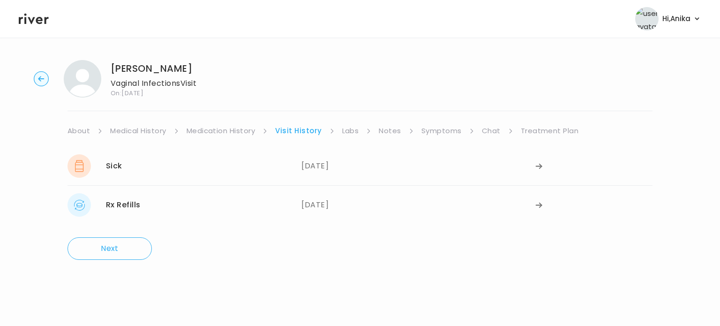
click at [347, 130] on link "Labs" at bounding box center [350, 130] width 17 height 13
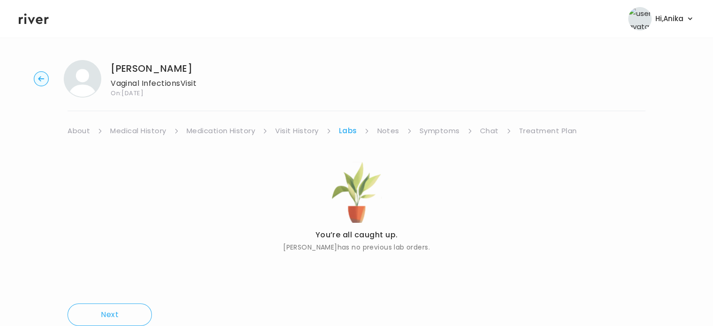
click at [386, 128] on link "Notes" at bounding box center [388, 130] width 22 height 13
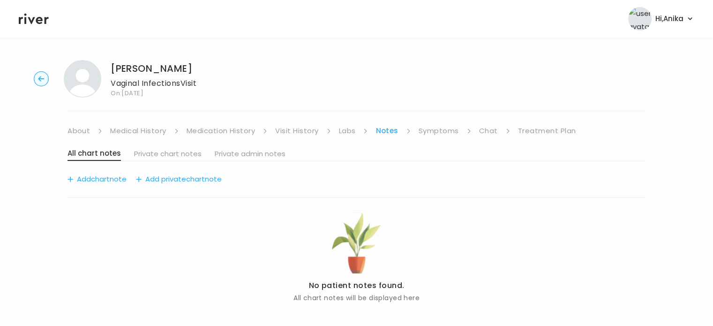
click at [436, 126] on link "Symptoms" at bounding box center [438, 130] width 40 height 13
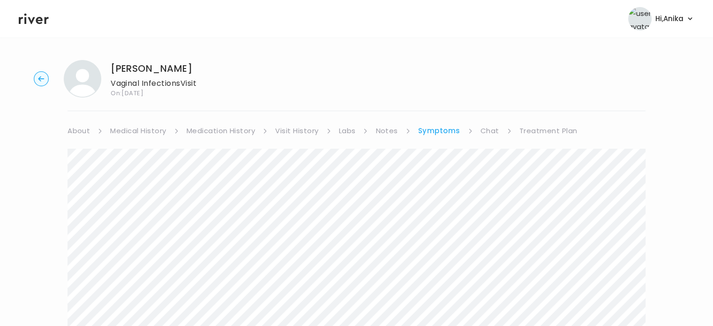
click at [484, 124] on link "Chat" at bounding box center [489, 130] width 19 height 13
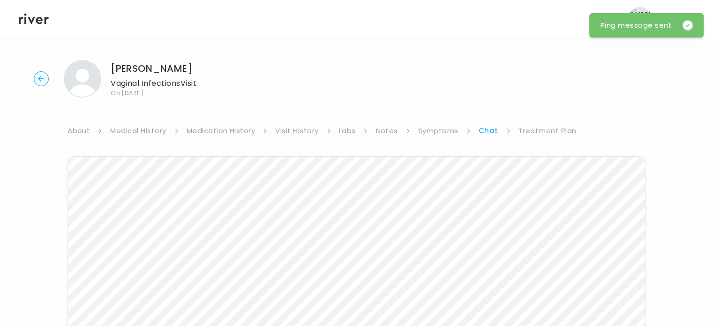
click at [42, 22] on icon at bounding box center [34, 19] width 30 height 14
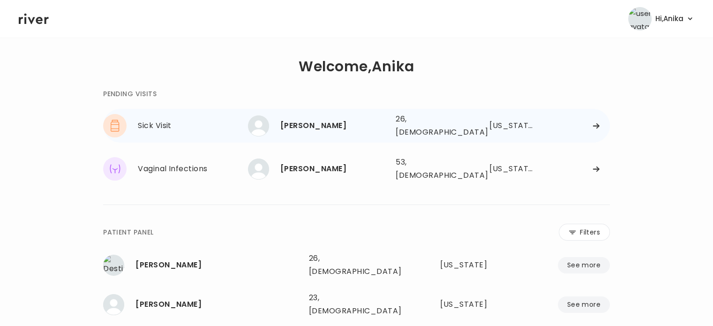
click at [320, 133] on div "Alexandria Ahlert 26, Female See more" at bounding box center [318, 125] width 140 height 21
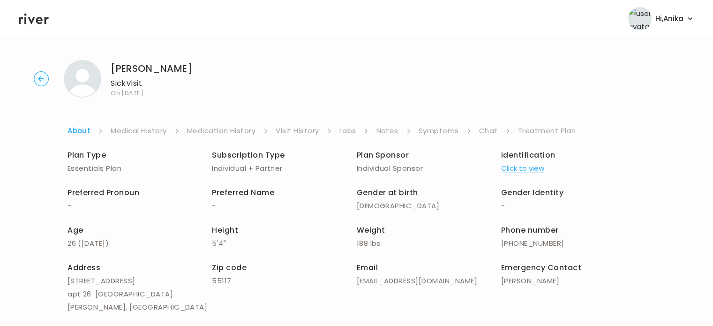
click at [513, 174] on button "Click to view" at bounding box center [522, 168] width 43 height 13
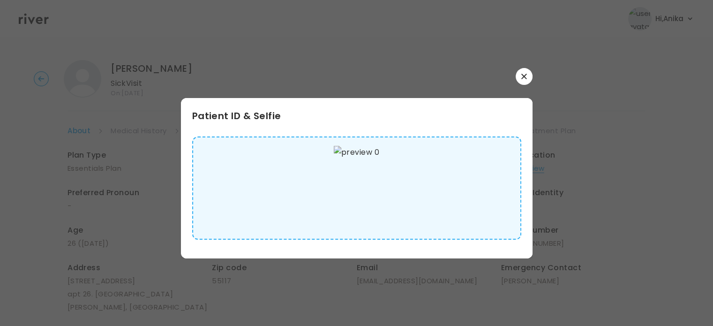
click at [527, 75] on button "button" at bounding box center [523, 76] width 17 height 17
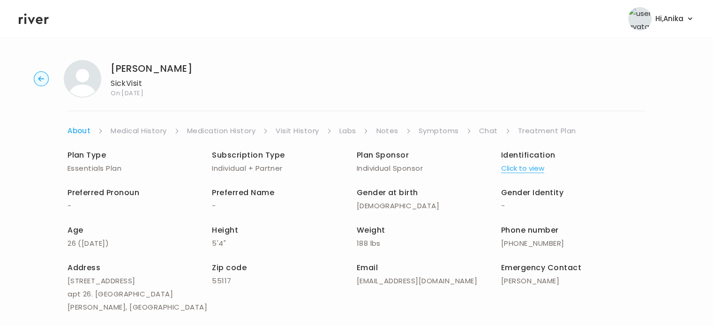
click at [141, 128] on link "Medical History" at bounding box center [139, 130] width 56 height 13
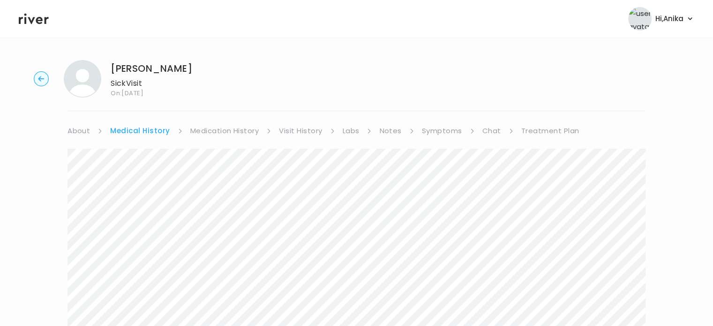
click at [224, 126] on link "Medication History" at bounding box center [224, 130] width 69 height 13
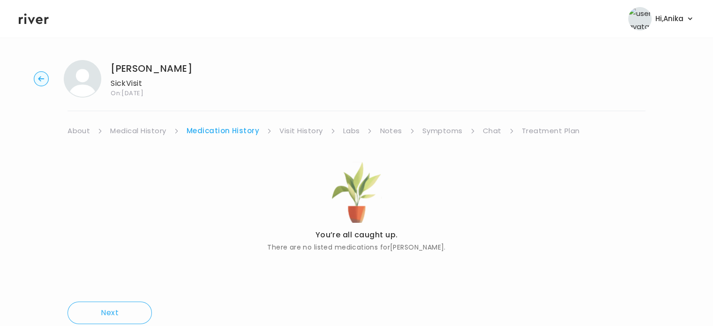
click at [297, 134] on link "Visit History" at bounding box center [300, 130] width 43 height 13
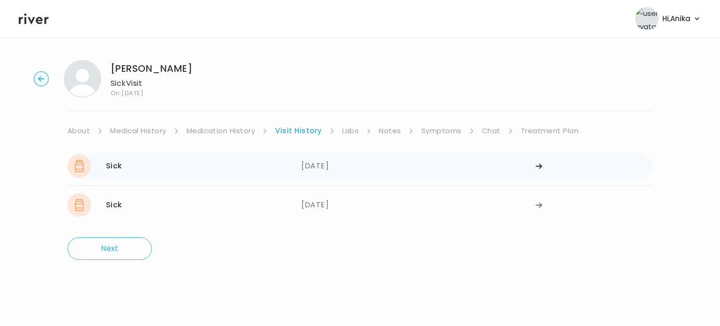
click at [506, 174] on div "08/19/2025" at bounding box center [418, 165] width 234 height 23
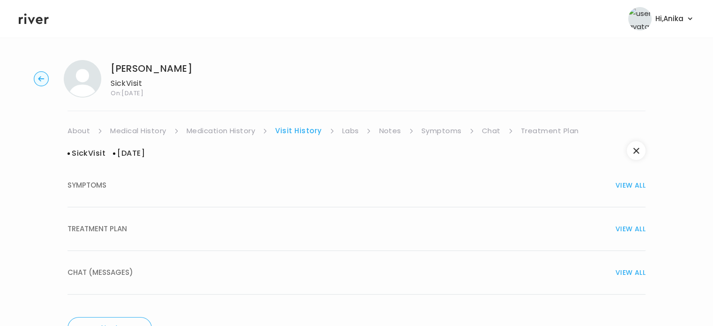
click at [545, 224] on div "TREATMENT PLAN VIEW ALL" at bounding box center [356, 228] width 578 height 13
click at [349, 133] on link "Labs" at bounding box center [350, 130] width 17 height 13
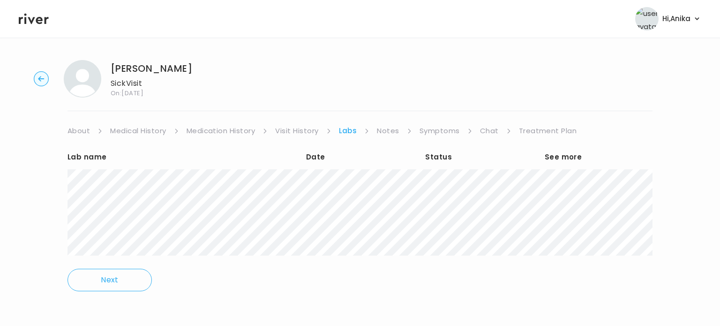
click at [380, 134] on link "Notes" at bounding box center [388, 130] width 22 height 13
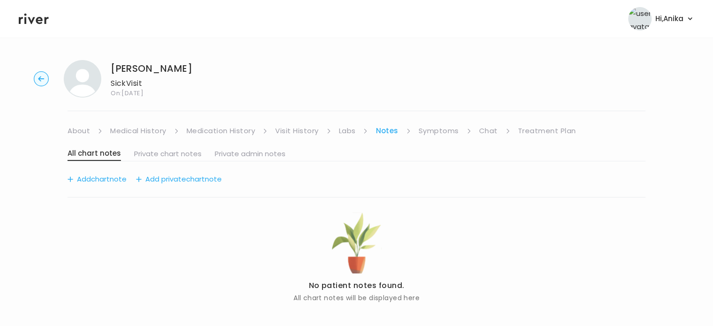
click at [421, 129] on link "Symptoms" at bounding box center [438, 130] width 40 height 13
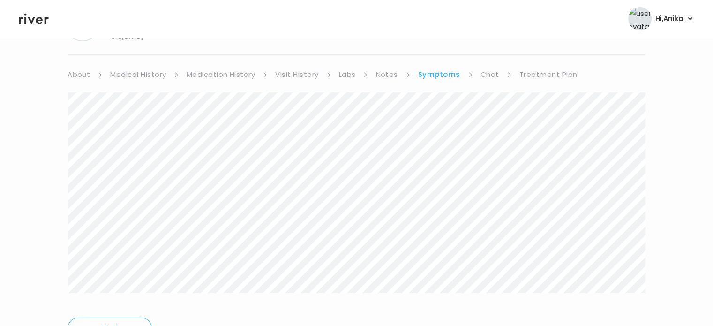
scroll to position [56, 0]
click at [528, 76] on link "Treatment Plan" at bounding box center [548, 74] width 58 height 13
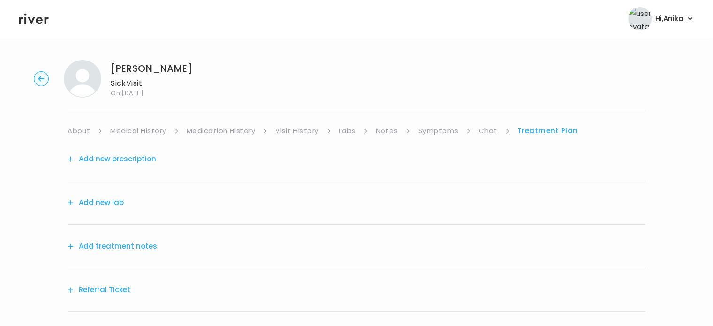
click at [131, 246] on button "Add treatment notes" at bounding box center [111, 245] width 89 height 13
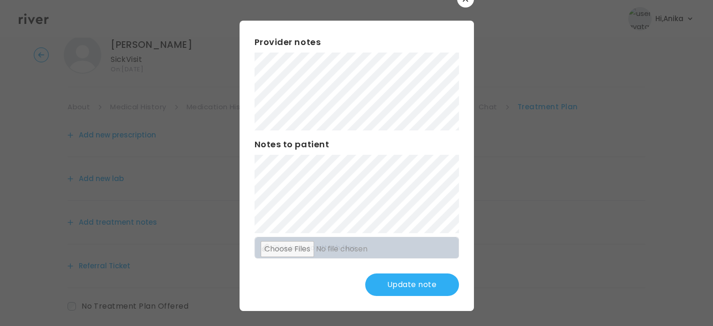
scroll to position [41, 0]
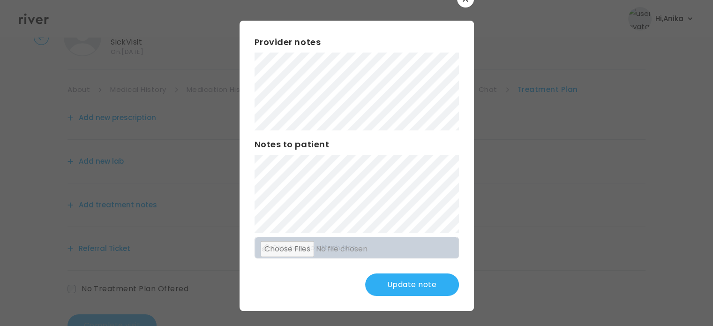
click at [411, 284] on button "Update note" at bounding box center [412, 284] width 94 height 22
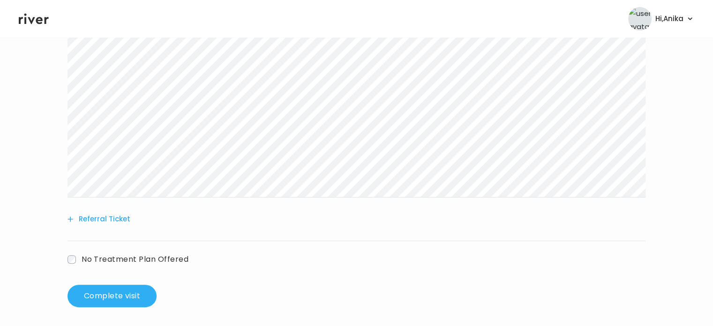
scroll to position [240, 0]
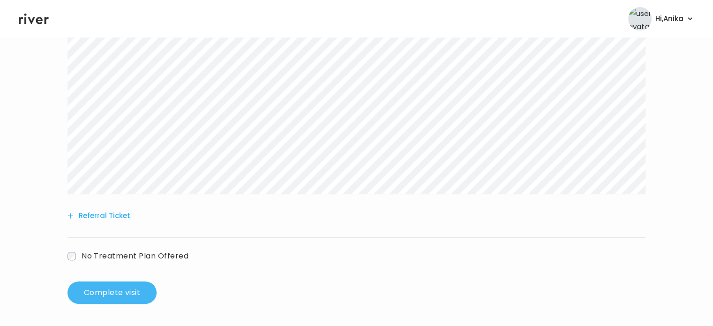
click at [110, 289] on button "Complete visit" at bounding box center [111, 292] width 89 height 22
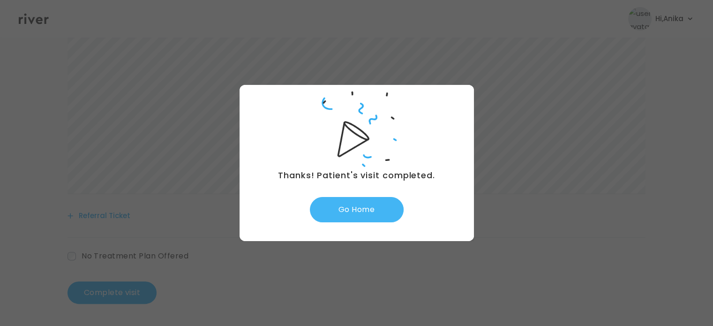
click at [355, 214] on button "Go Home" at bounding box center [357, 209] width 94 height 25
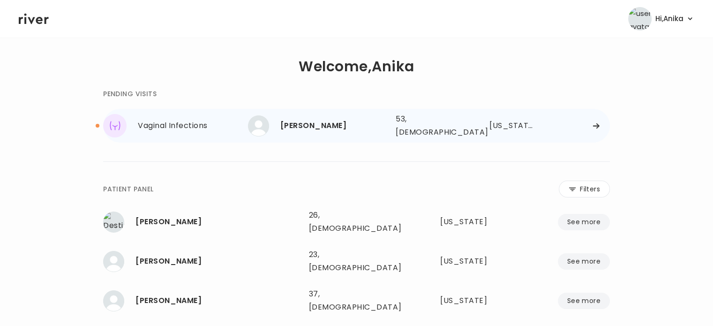
click at [321, 127] on div "[PERSON_NAME]" at bounding box center [334, 125] width 108 height 13
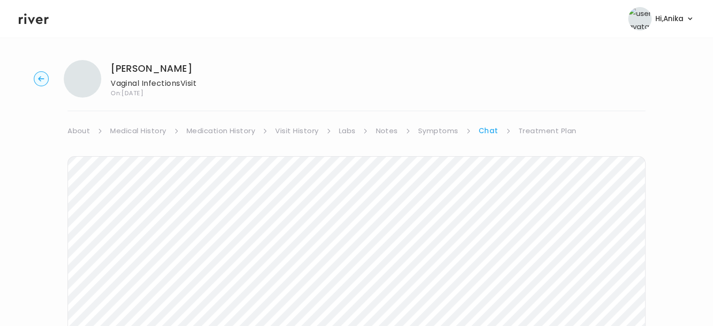
scroll to position [11, 0]
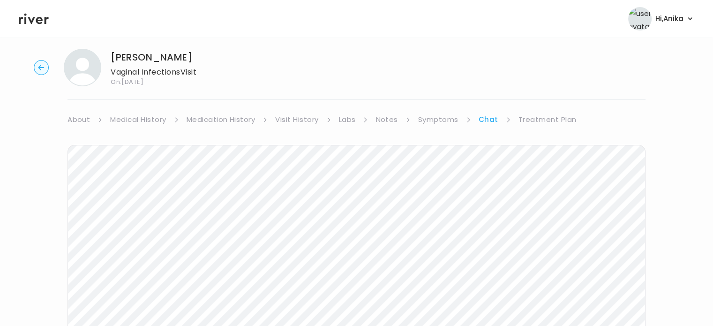
click at [436, 123] on link "Symptoms" at bounding box center [438, 119] width 40 height 13
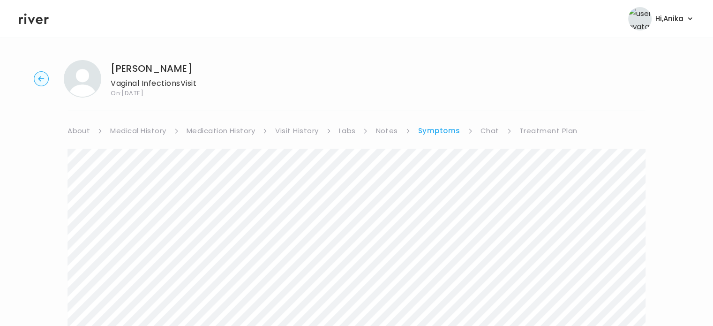
click at [480, 132] on link "Chat" at bounding box center [489, 130] width 19 height 13
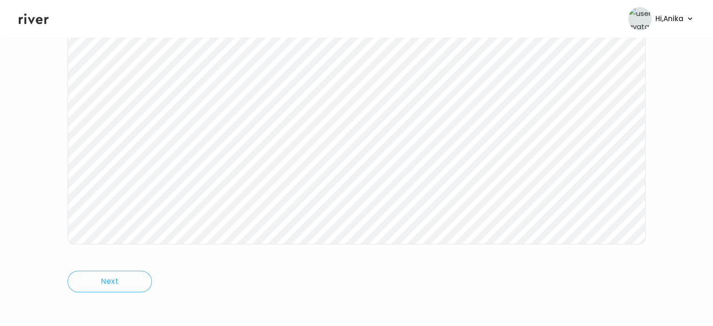
scroll to position [194, 0]
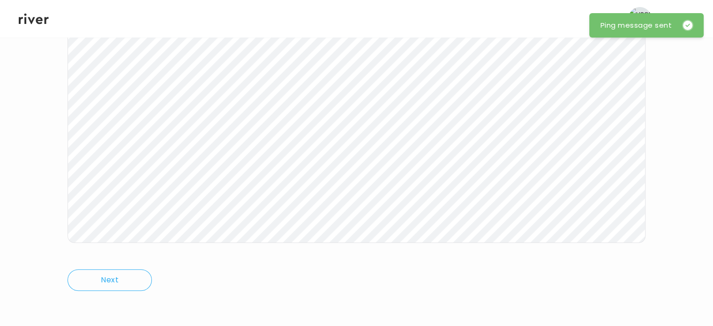
click at [36, 17] on icon at bounding box center [34, 19] width 30 height 14
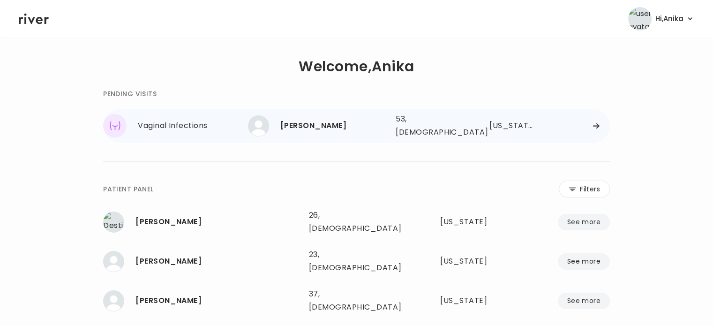
click at [388, 121] on div "Angela Epps 53, Female See more 53, Female Texas" at bounding box center [429, 126] width 362 height 30
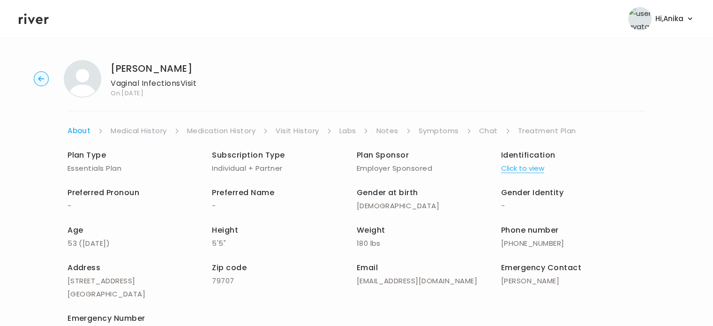
click at [483, 128] on link "Chat" at bounding box center [488, 130] width 19 height 13
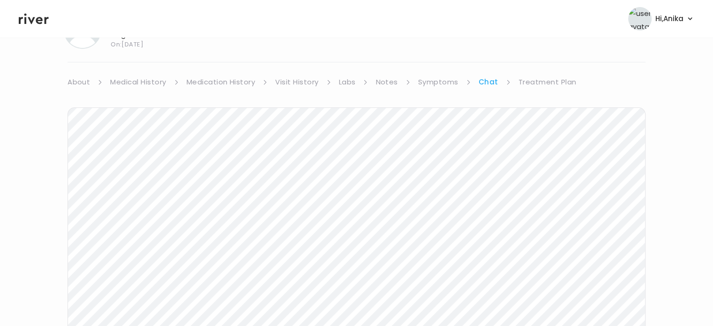
scroll to position [159, 0]
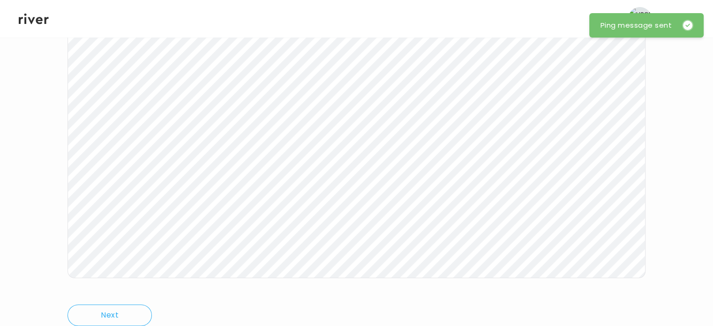
click at [36, 25] on icon at bounding box center [34, 19] width 30 height 14
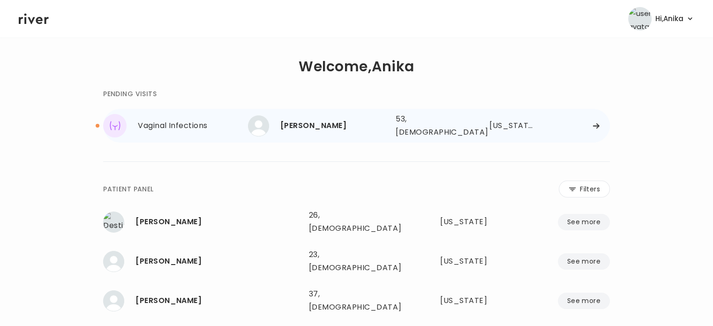
click at [359, 119] on div "[PERSON_NAME]" at bounding box center [334, 125] width 108 height 13
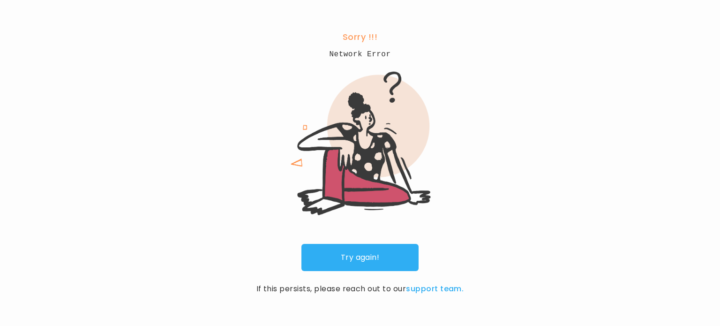
click at [376, 262] on link "Try again!" at bounding box center [359, 257] width 117 height 27
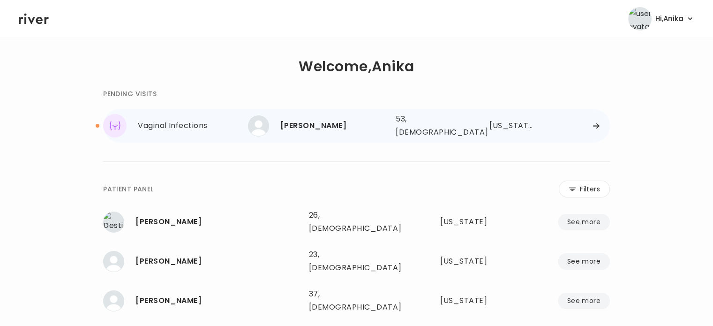
click at [339, 119] on div "[PERSON_NAME]" at bounding box center [334, 125] width 108 height 13
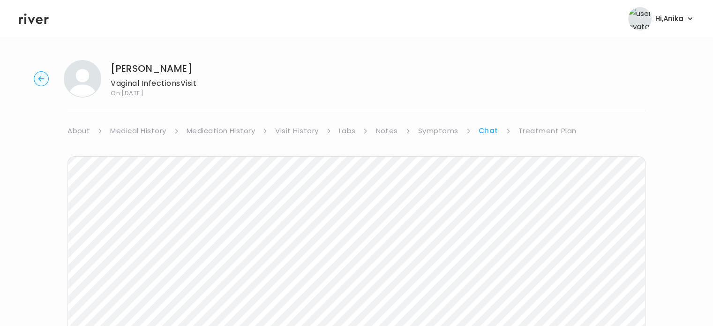
click at [134, 133] on link "Medical History" at bounding box center [138, 130] width 56 height 13
click at [485, 131] on link "Chat" at bounding box center [491, 130] width 19 height 13
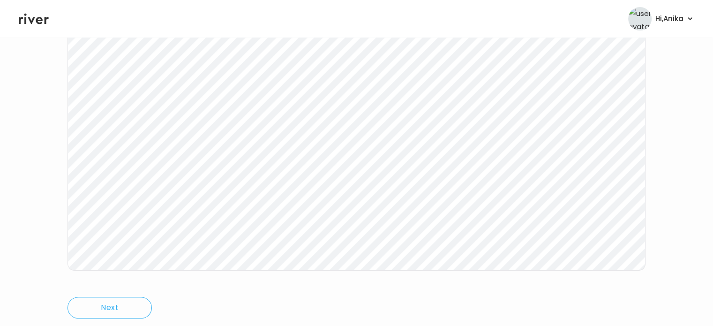
scroll to position [55, 0]
click at [550, 81] on link "Treatment Plan" at bounding box center [547, 75] width 58 height 13
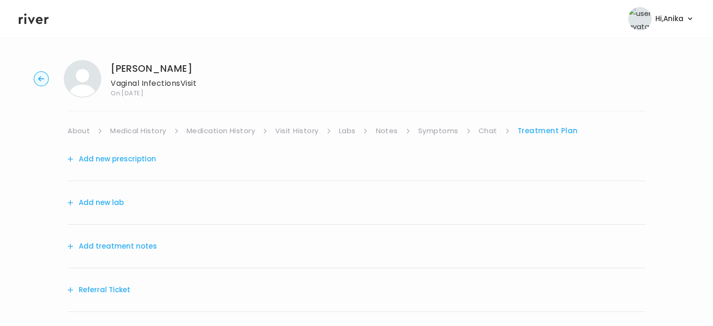
click at [432, 136] on link "Symptoms" at bounding box center [438, 130] width 40 height 13
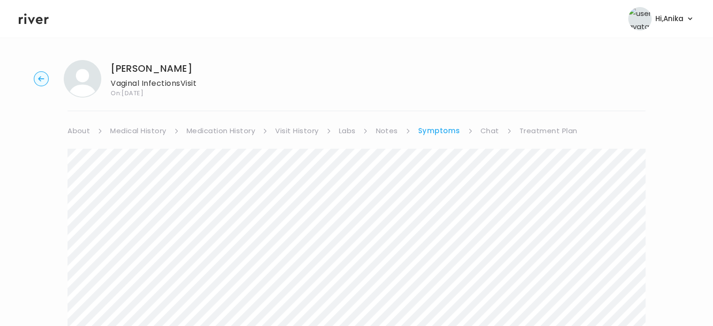
click at [533, 134] on link "Treatment Plan" at bounding box center [548, 130] width 58 height 13
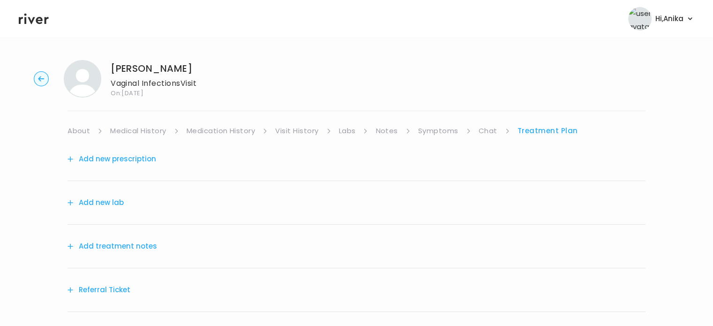
click at [123, 247] on button "Add treatment notes" at bounding box center [111, 245] width 89 height 13
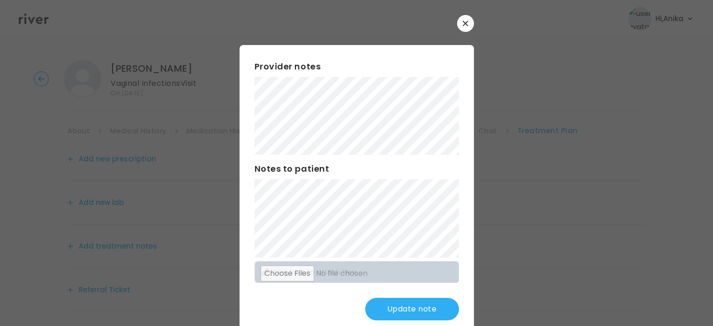
click at [390, 310] on button "Update note" at bounding box center [412, 309] width 94 height 22
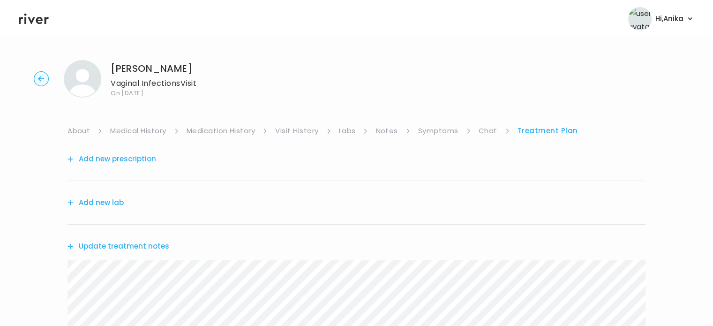
click at [141, 156] on button "Add new prescription" at bounding box center [111, 158] width 89 height 13
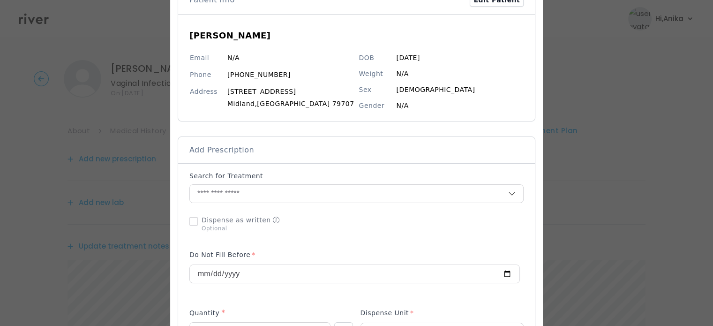
scroll to position [84, 0]
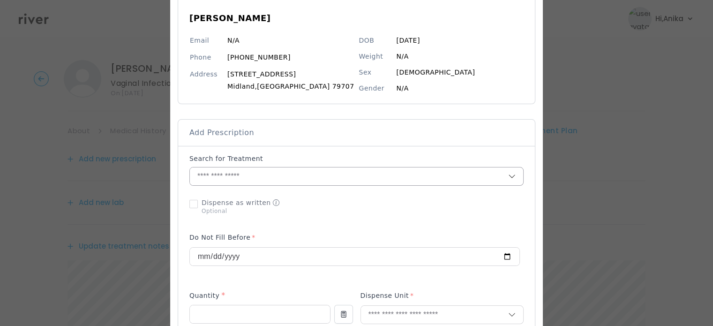
click at [277, 176] on input "text" at bounding box center [349, 176] width 318 height 18
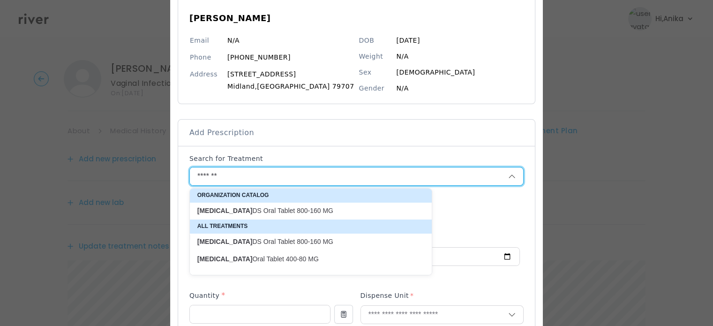
click at [294, 208] on p "[MEDICAL_DATA] Oral Tablet 800-160 MG" at bounding box center [305, 210] width 216 height 9
type input "**********"
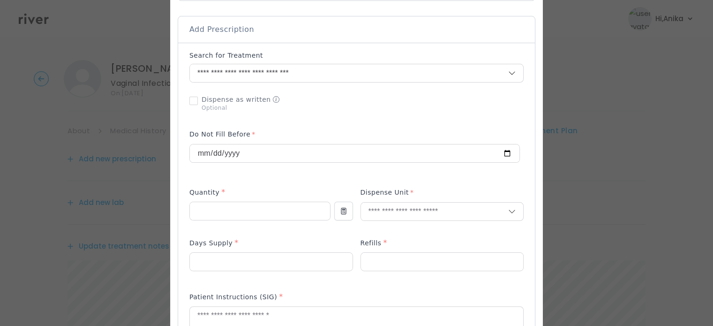
scroll to position [197, 0]
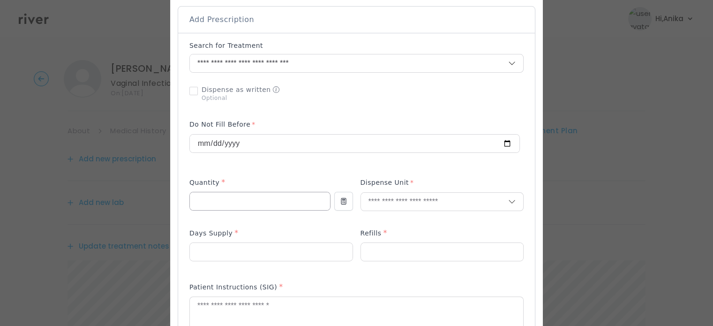
click at [272, 200] on input "number" at bounding box center [260, 201] width 140 height 18
type input "**"
click at [388, 197] on input "text" at bounding box center [435, 202] width 148 height 18
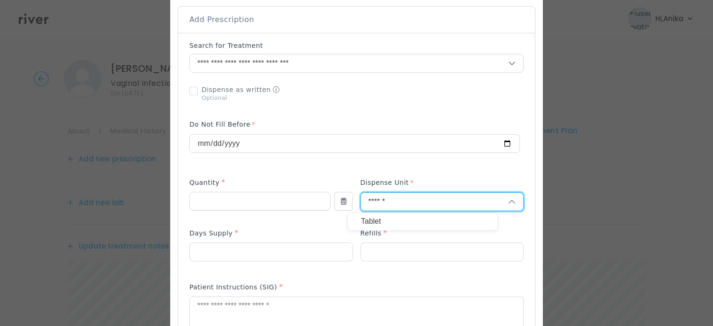
type input "******"
click at [384, 218] on p "Tablet" at bounding box center [422, 222] width 123 height 14
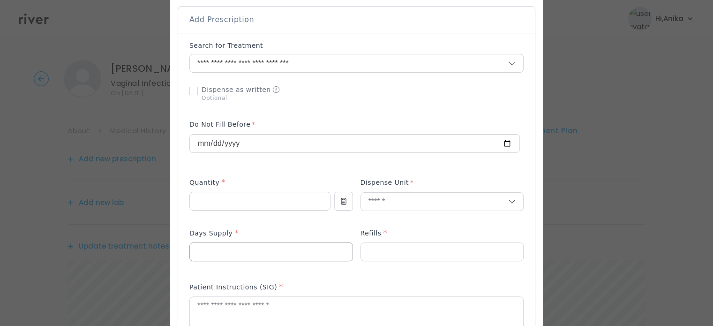
click at [302, 247] on input "number" at bounding box center [271, 252] width 163 height 18
type input "*"
click at [385, 244] on input "number" at bounding box center [442, 252] width 163 height 18
type input "*"
click at [270, 305] on textarea at bounding box center [356, 322] width 333 height 50
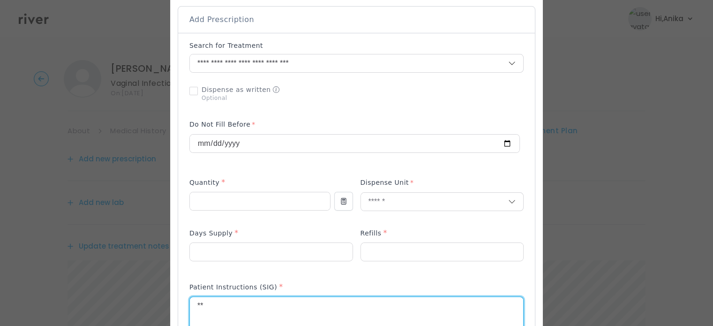
type textarea "*"
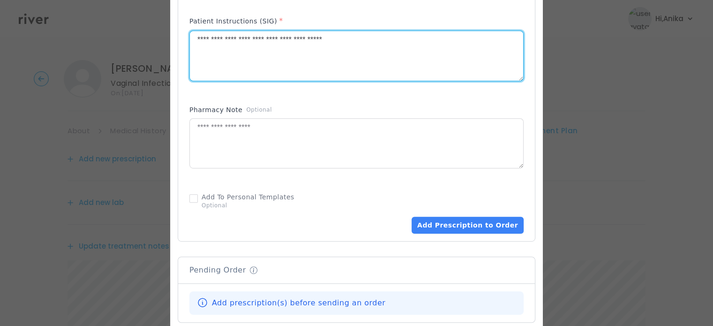
scroll to position [474, 0]
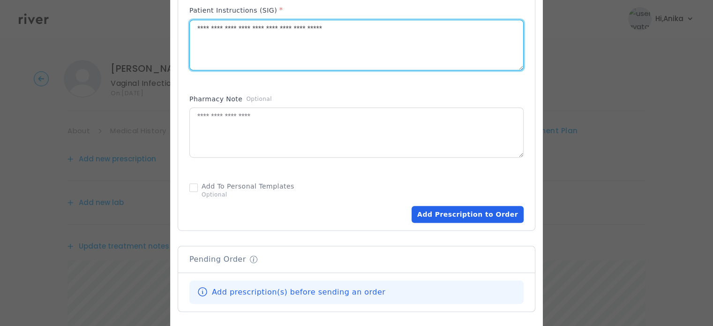
type textarea "**********"
click at [437, 221] on button "Add Prescription to Order" at bounding box center [467, 214] width 112 height 17
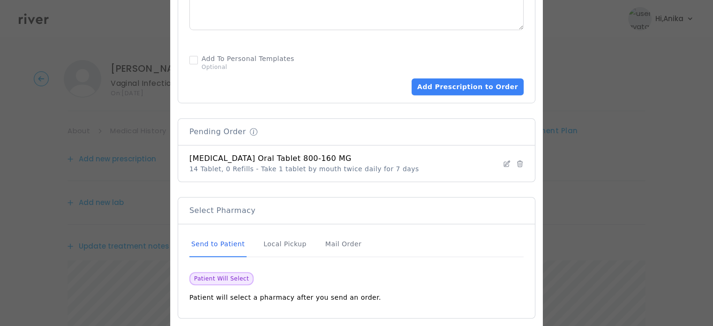
scroll to position [646, 0]
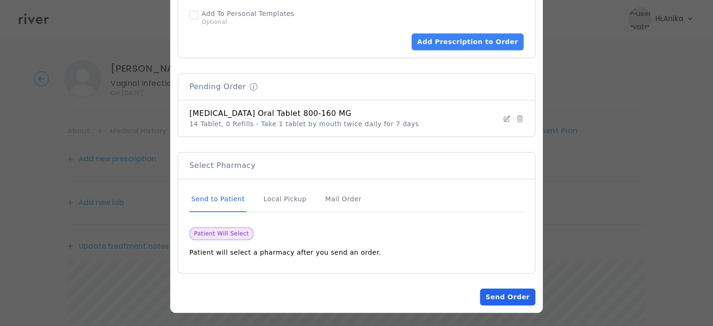
click at [483, 298] on button "Send Order" at bounding box center [507, 296] width 55 height 17
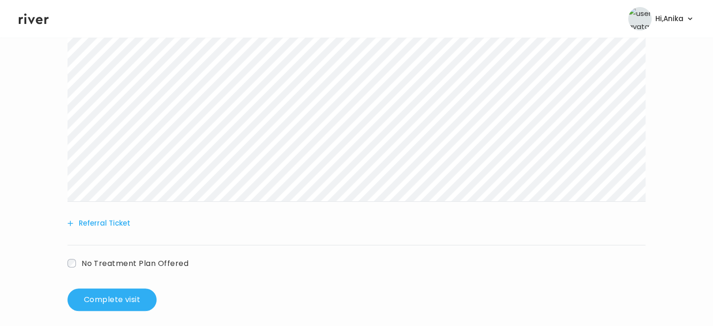
scroll to position [335, 0]
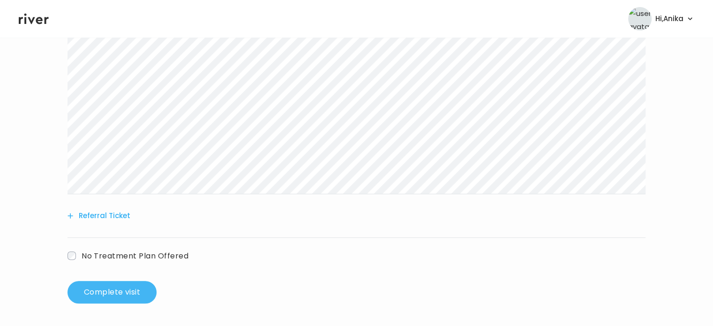
click at [106, 300] on button "Complete visit" at bounding box center [111, 292] width 89 height 22
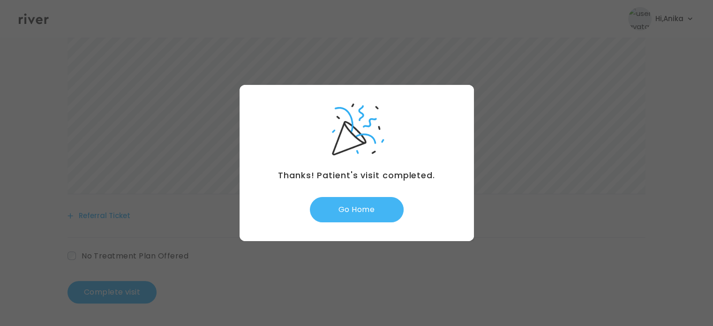
click at [351, 217] on button "Go Home" at bounding box center [357, 209] width 94 height 25
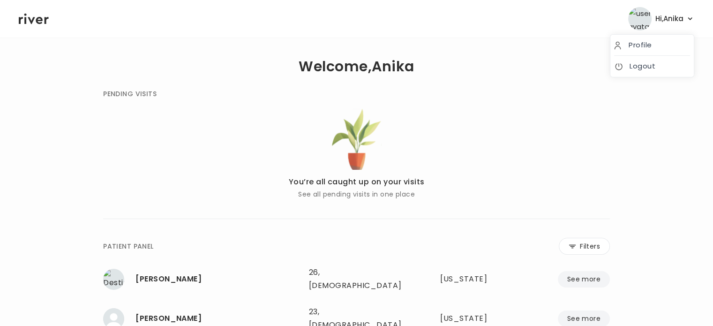
click at [679, 16] on span "Hi, [PERSON_NAME]" at bounding box center [669, 18] width 28 height 13
click at [633, 67] on link "Logout" at bounding box center [652, 66] width 76 height 13
